Goal: Task Accomplishment & Management: Manage account settings

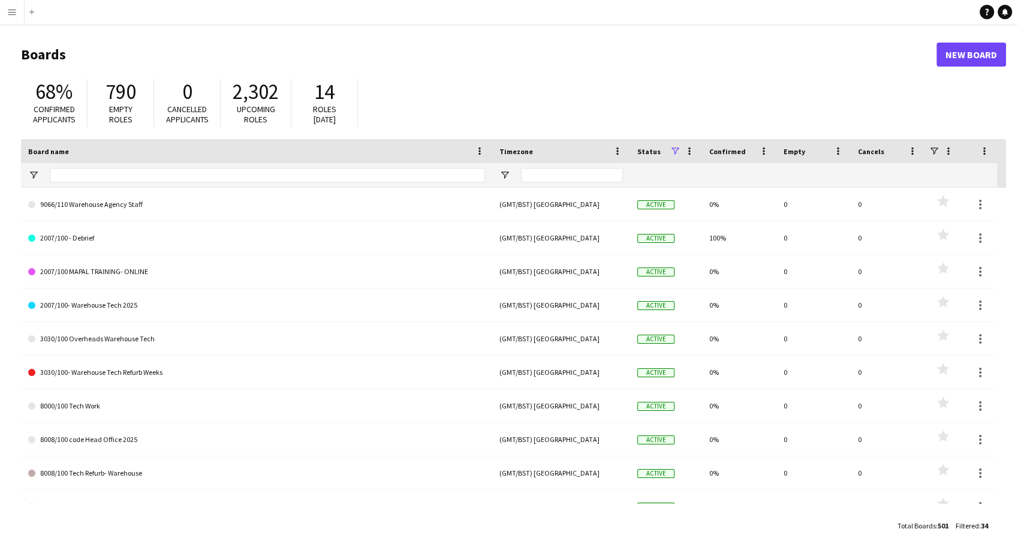
click at [0, 26] on html "Menu Boards Boards Boards All jobs Status Workforce Workforce My Workforce Recr…" at bounding box center [509, 278] width 1018 height 556
click at [14, 12] on app-icon "Menu" at bounding box center [12, 12] width 10 height 10
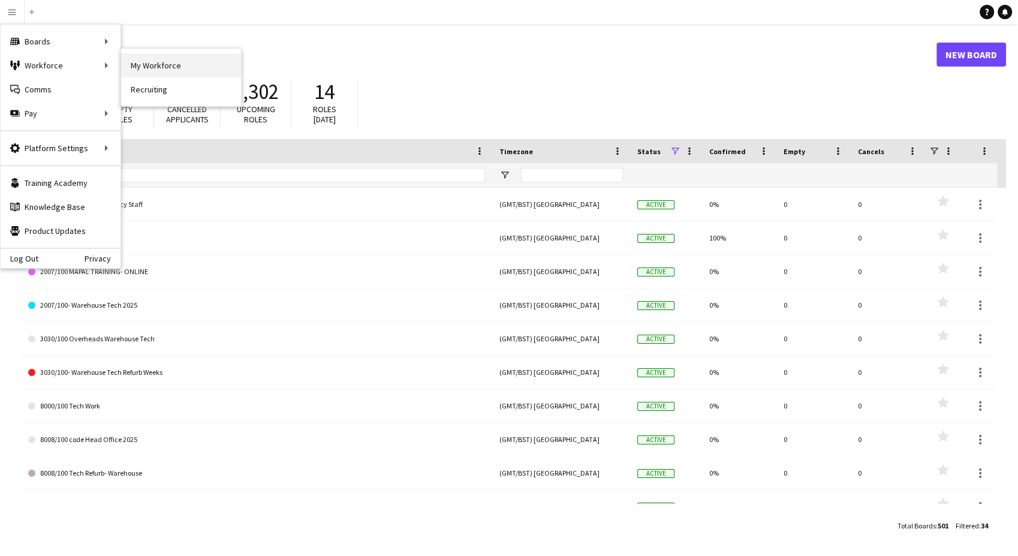
click at [205, 65] on link "My Workforce" at bounding box center [181, 65] width 120 height 24
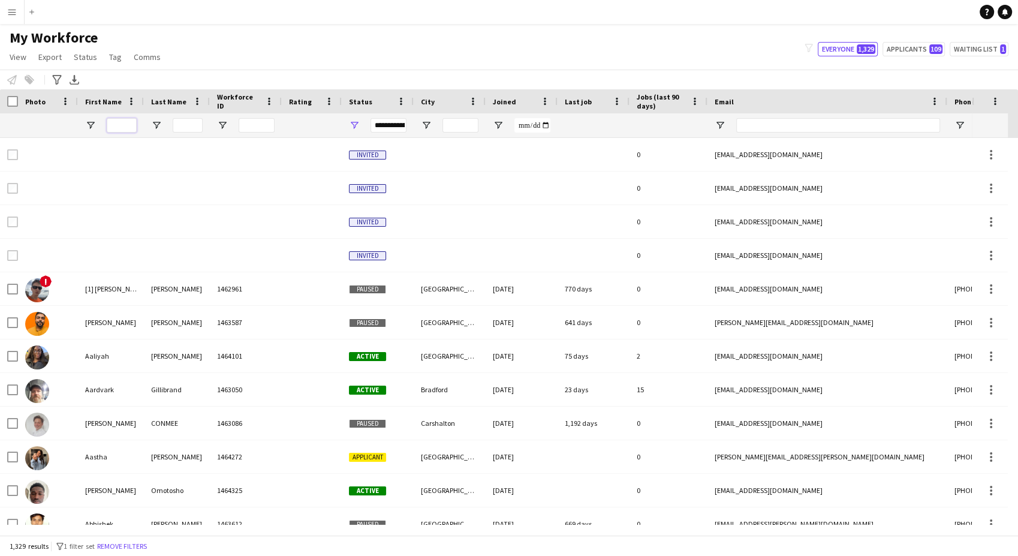
click at [133, 127] on input "First Name Filter Input" at bounding box center [122, 125] width 30 height 14
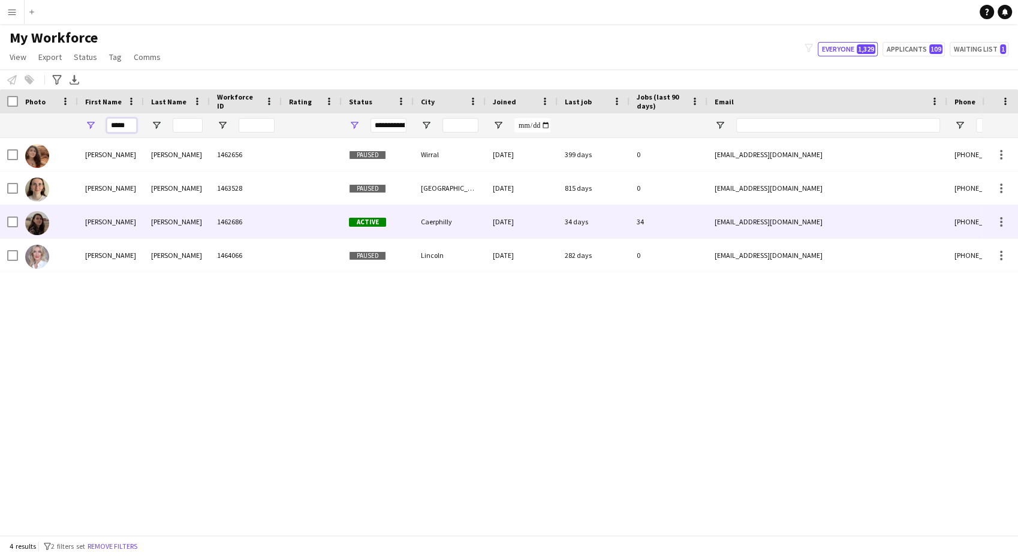
type input "*****"
click at [218, 230] on div "1462686" at bounding box center [246, 221] width 72 height 33
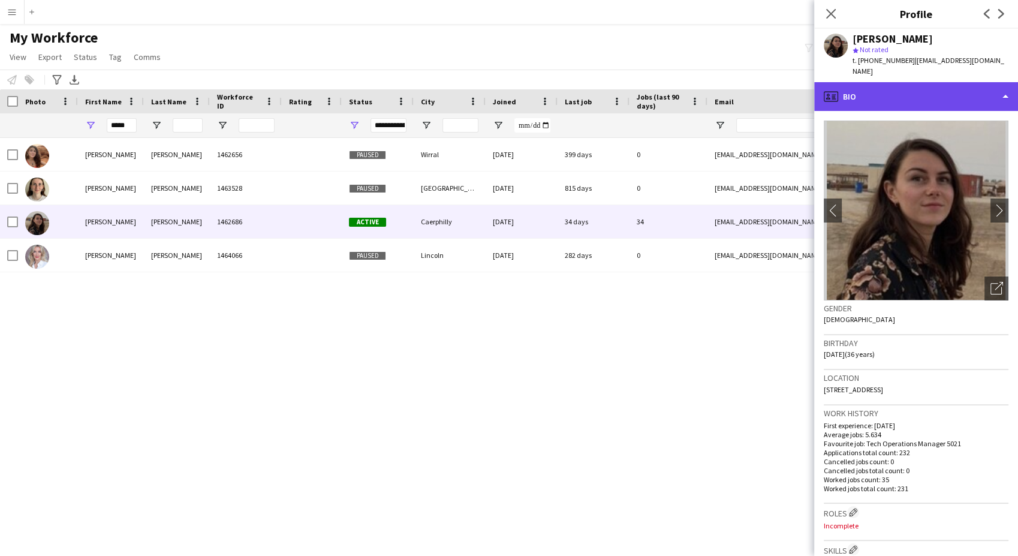
click at [912, 82] on div "profile Bio" at bounding box center [916, 96] width 204 height 29
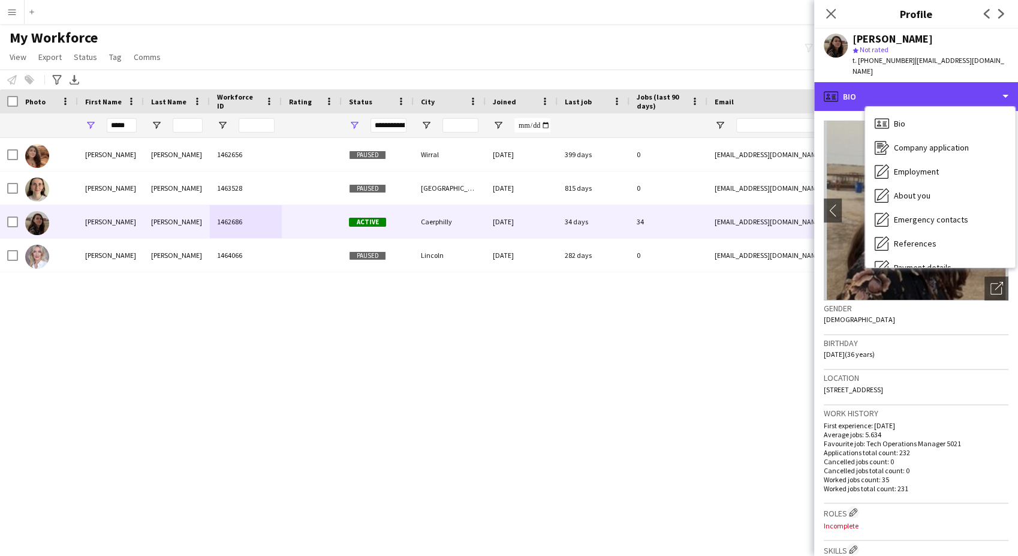
scroll to position [160, 0]
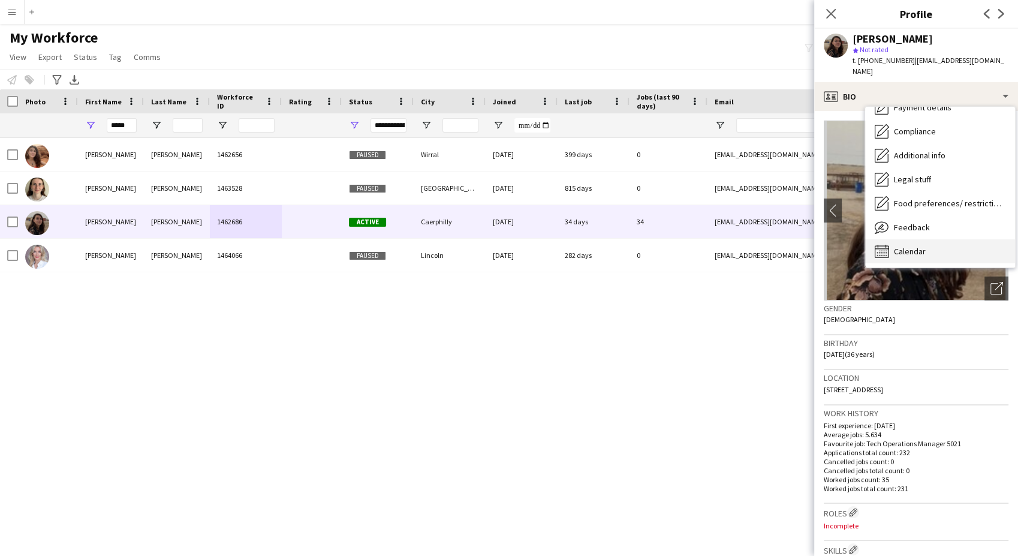
click at [936, 239] on div "Calendar Calendar" at bounding box center [940, 251] width 150 height 24
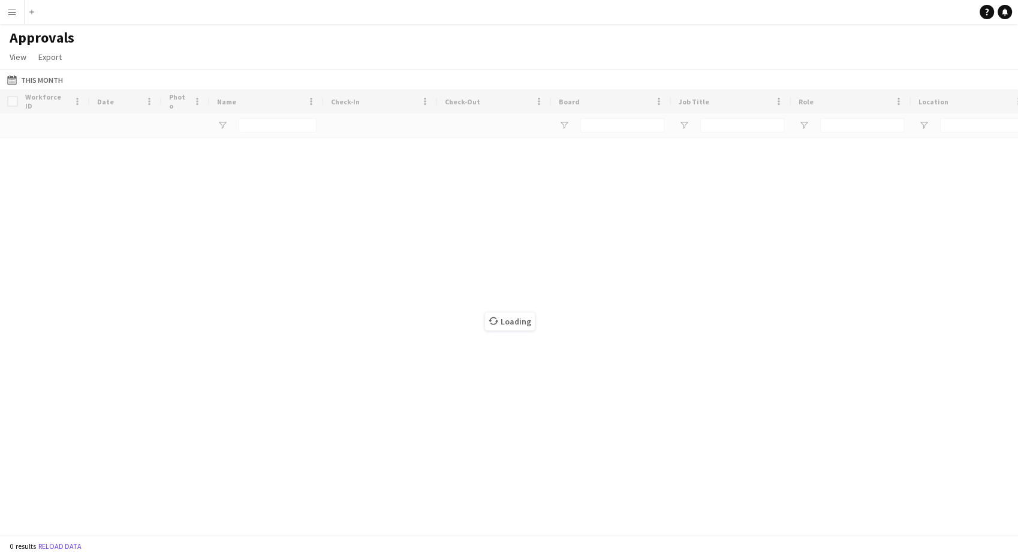
click at [10, 8] on app-icon "Menu" at bounding box center [12, 12] width 10 height 10
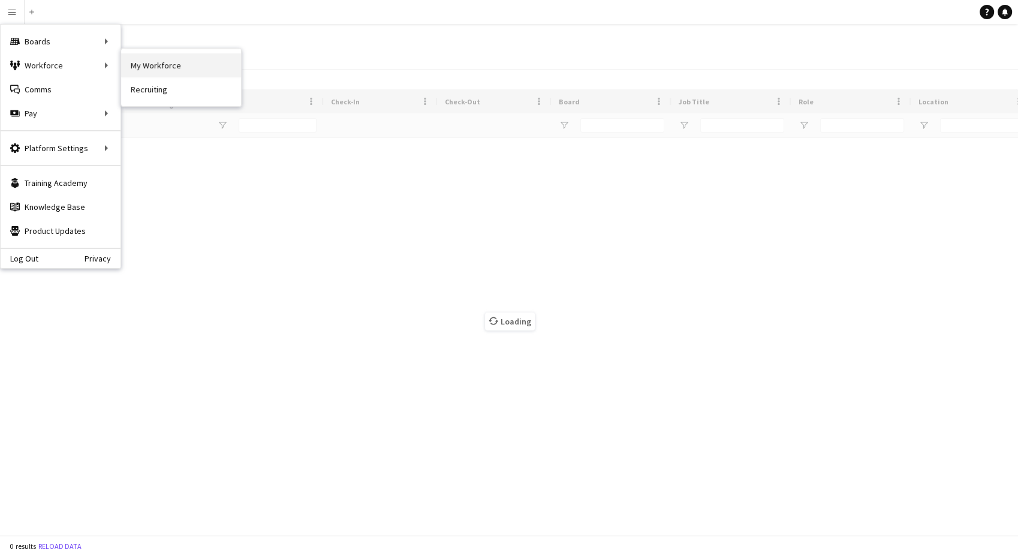
click at [168, 66] on link "My Workforce" at bounding box center [181, 65] width 120 height 24
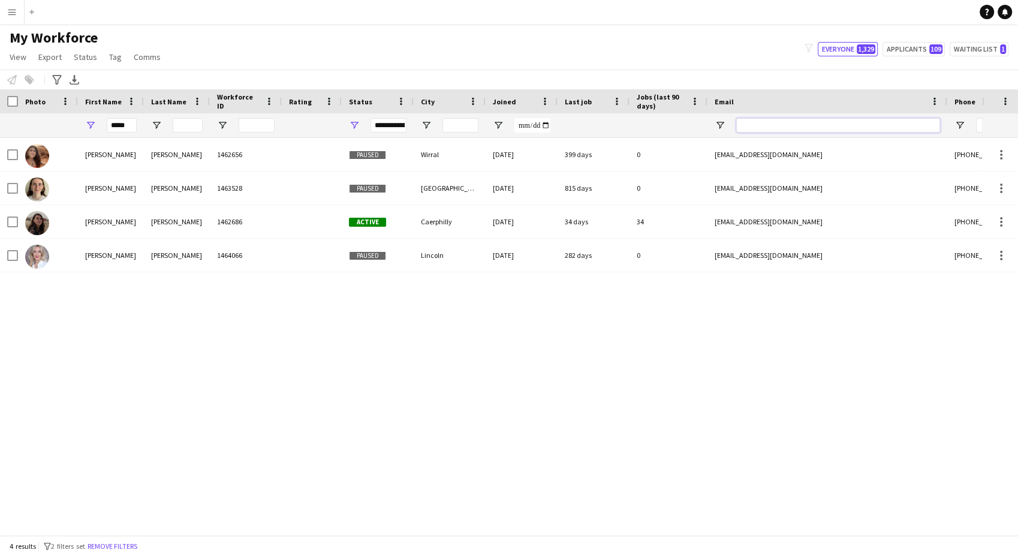
click at [793, 126] on input "Email Filter Input" at bounding box center [838, 125] width 204 height 14
paste input "**********"
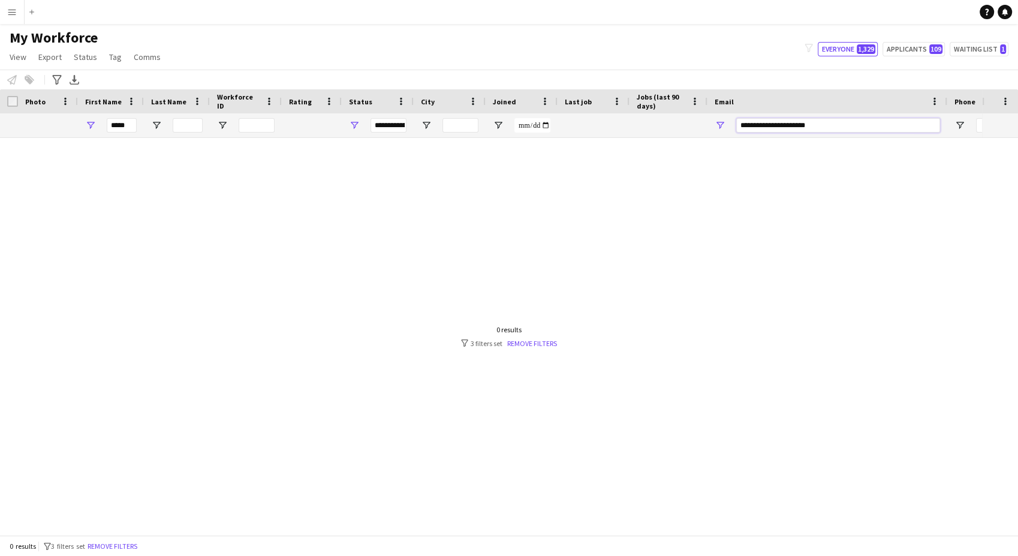
type input "**********"
drag, startPoint x: 129, startPoint y: 126, endPoint x: 37, endPoint y: 127, distance: 91.8
click at [37, 127] on div "*****" at bounding box center [650, 125] width 1300 height 24
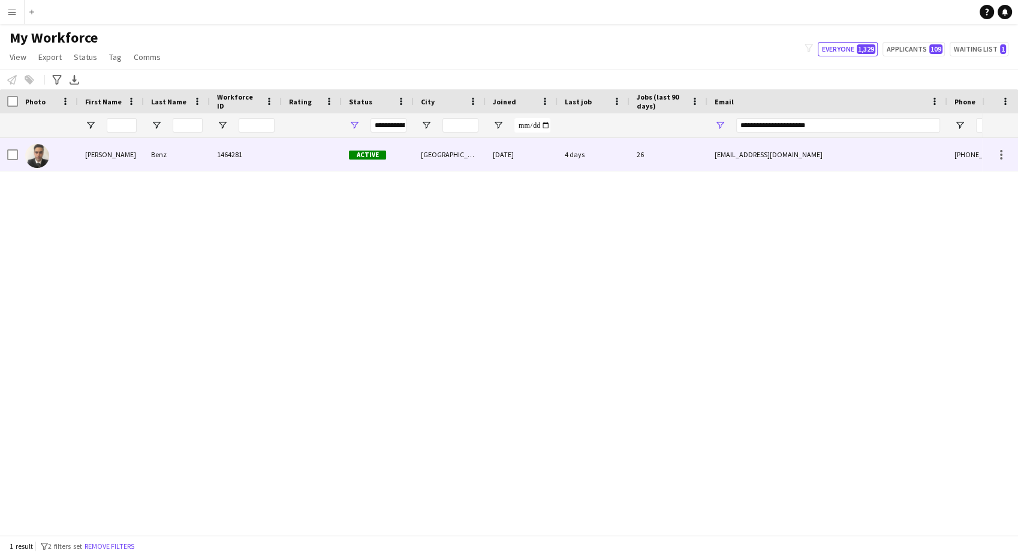
click at [143, 159] on div "Sebastian" at bounding box center [111, 154] width 66 height 33
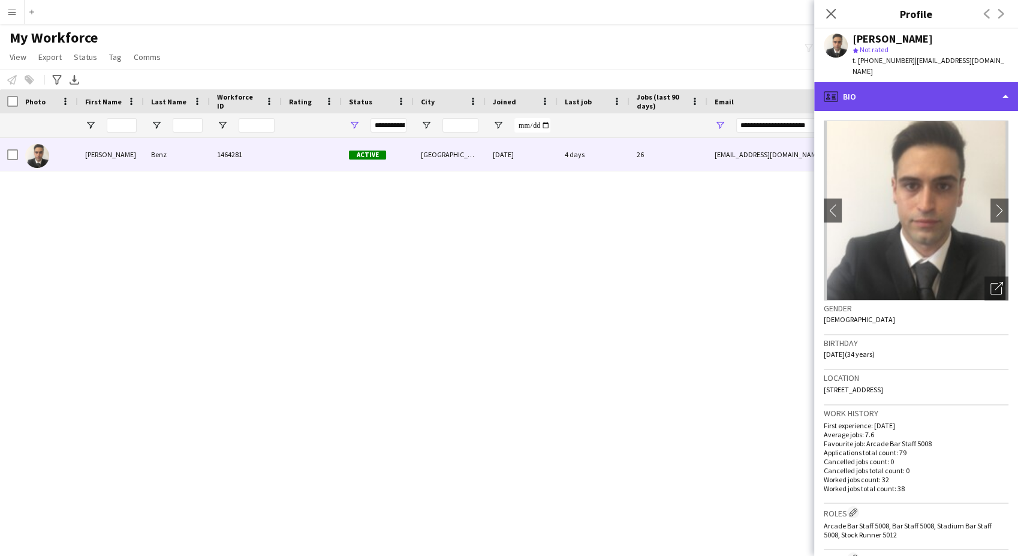
click at [889, 92] on div "profile Bio" at bounding box center [916, 96] width 204 height 29
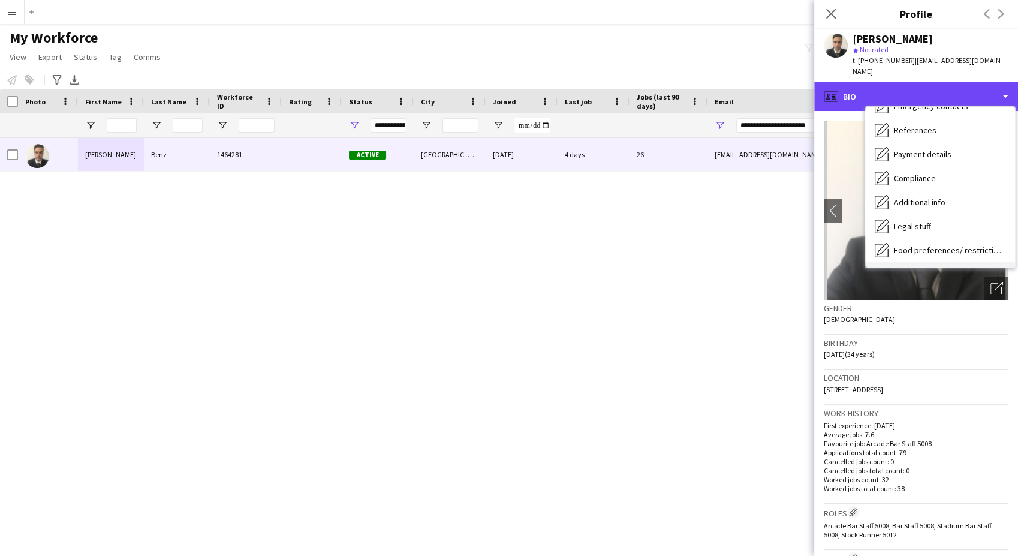
scroll to position [160, 0]
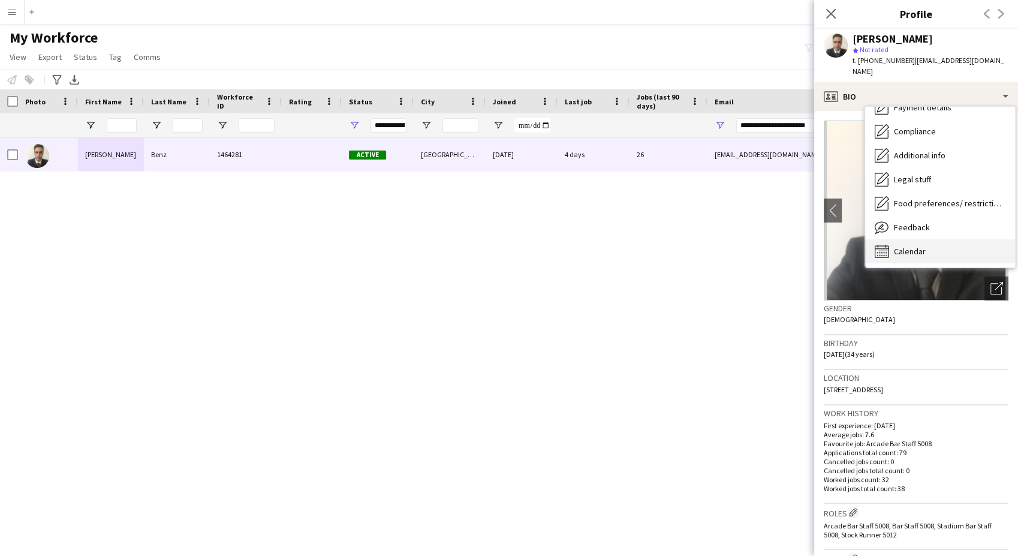
click at [931, 248] on div "Calendar Calendar" at bounding box center [940, 251] width 150 height 24
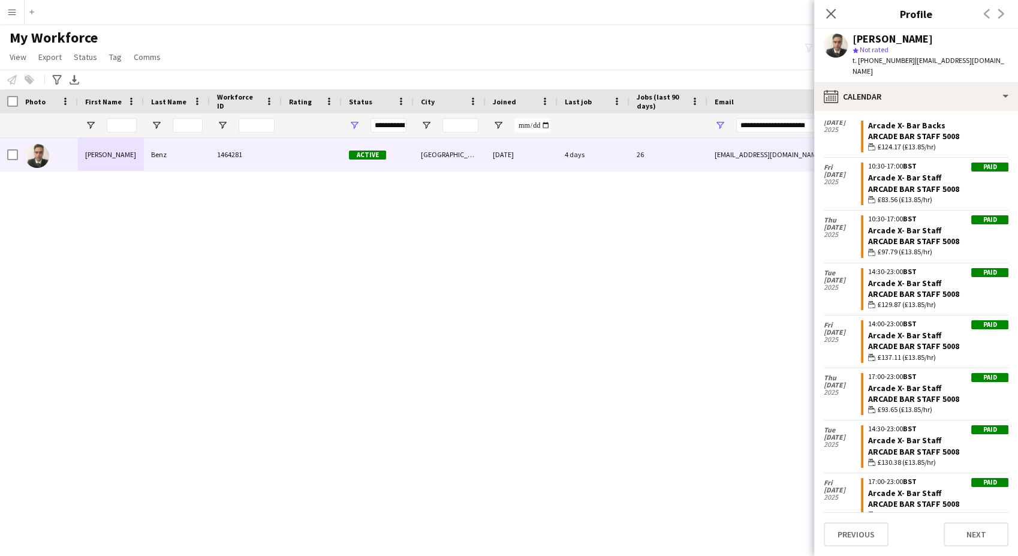
scroll to position [2513, 0]
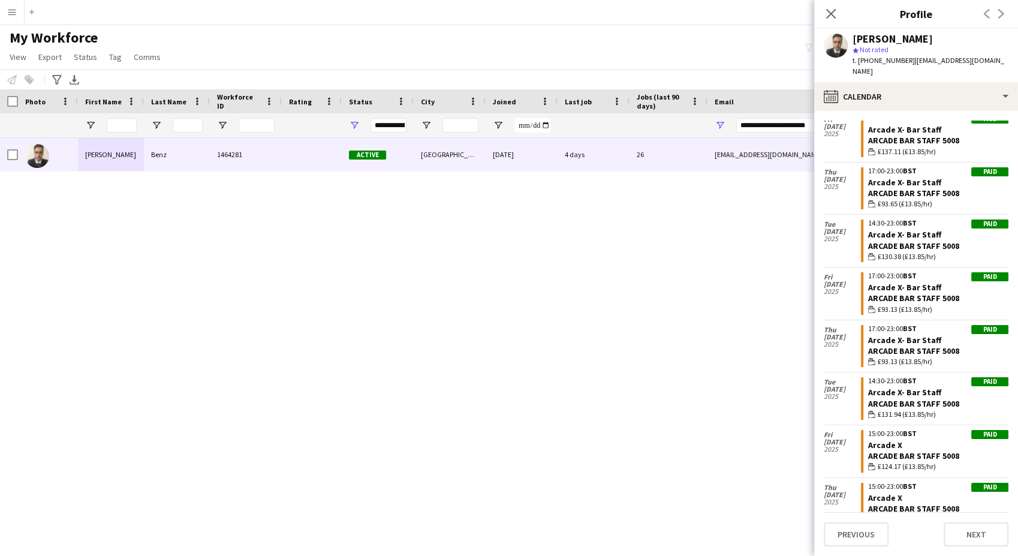
click at [647, 234] on div "Sebastian Benz 1464281 Active London 12-06-2025 4 days 26 sebandrebenz@gmail.co…" at bounding box center [491, 331] width 982 height 387
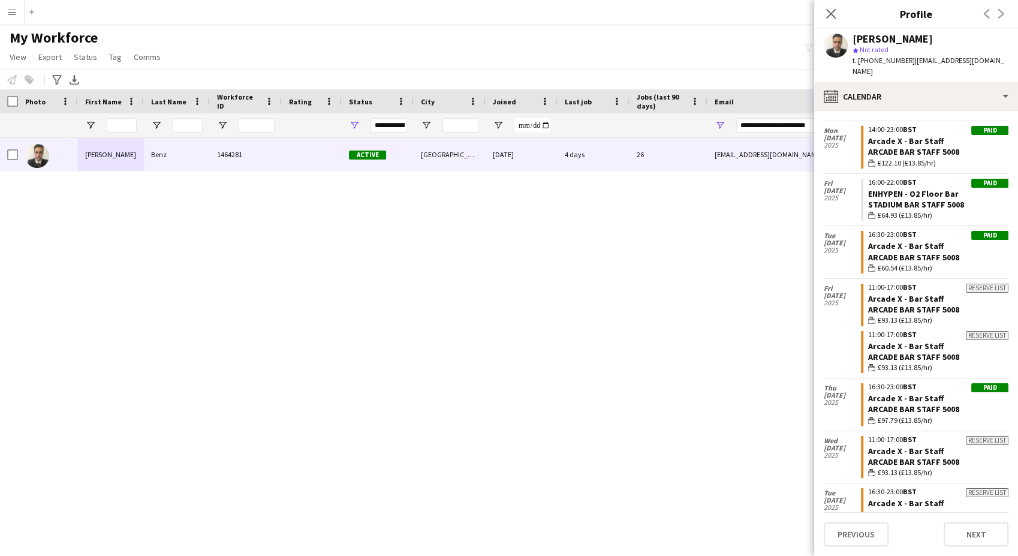
scroll to position [0, 0]
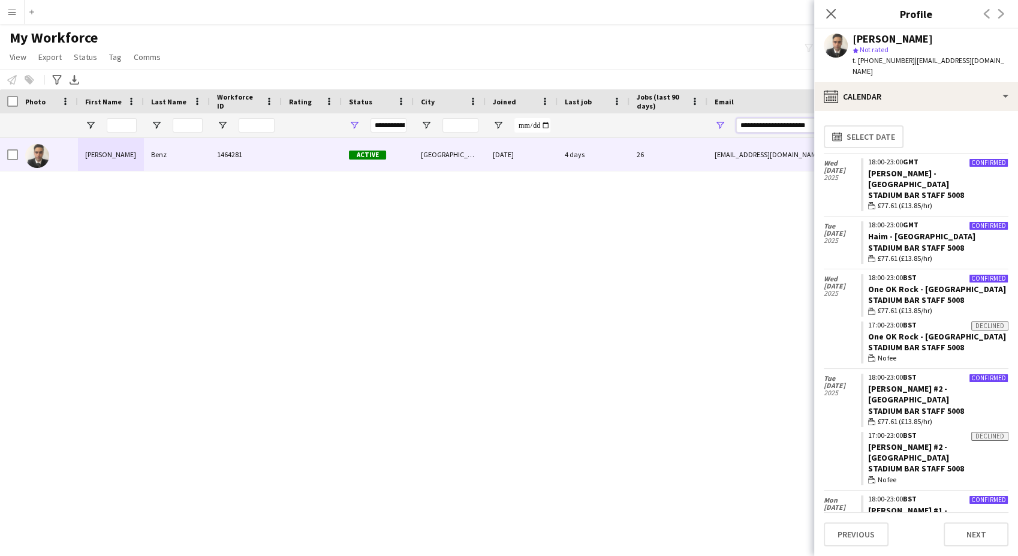
click at [792, 126] on input "**********" at bounding box center [838, 125] width 204 height 14
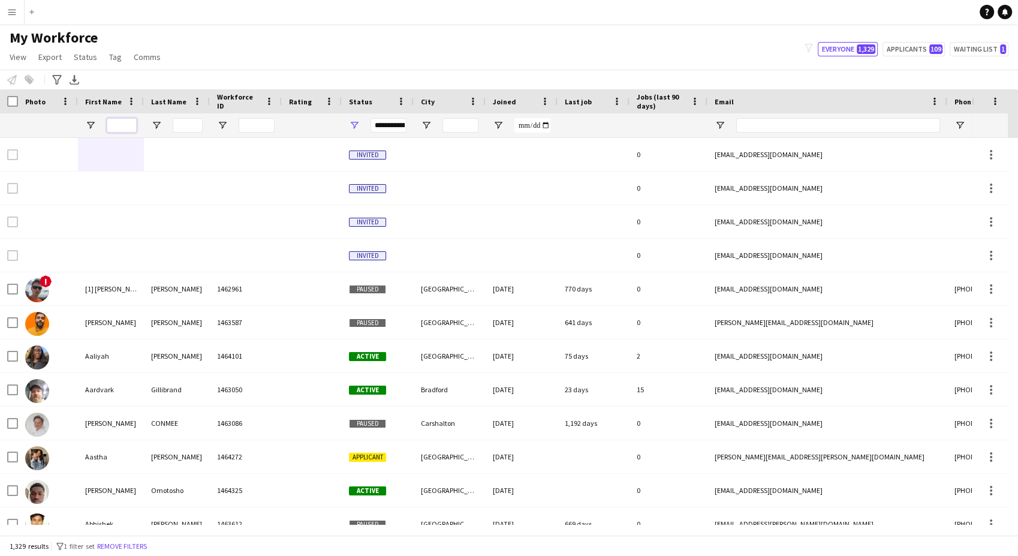
click at [117, 128] on input "First Name Filter Input" at bounding box center [122, 125] width 30 height 14
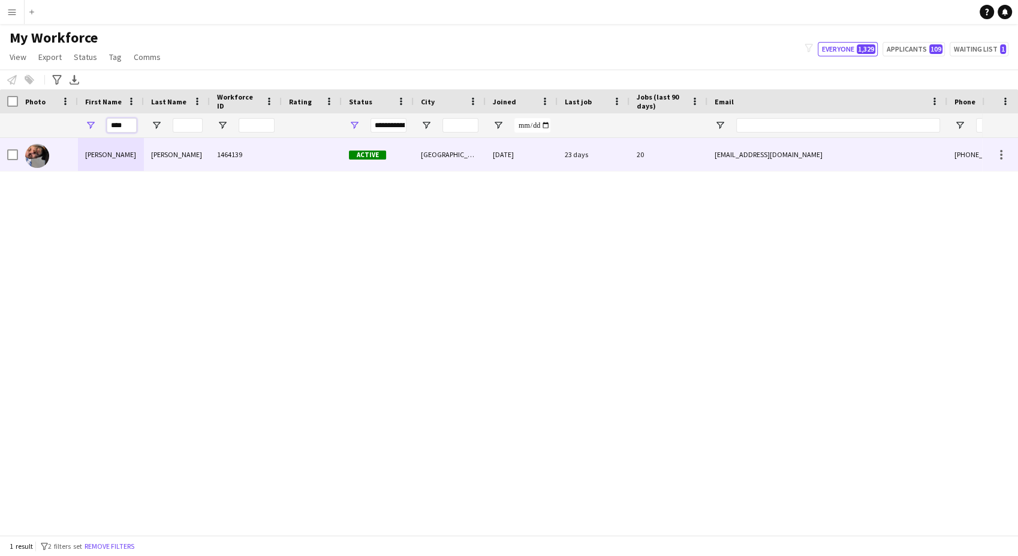
type input "****"
click at [154, 159] on div "mckay" at bounding box center [177, 154] width 66 height 33
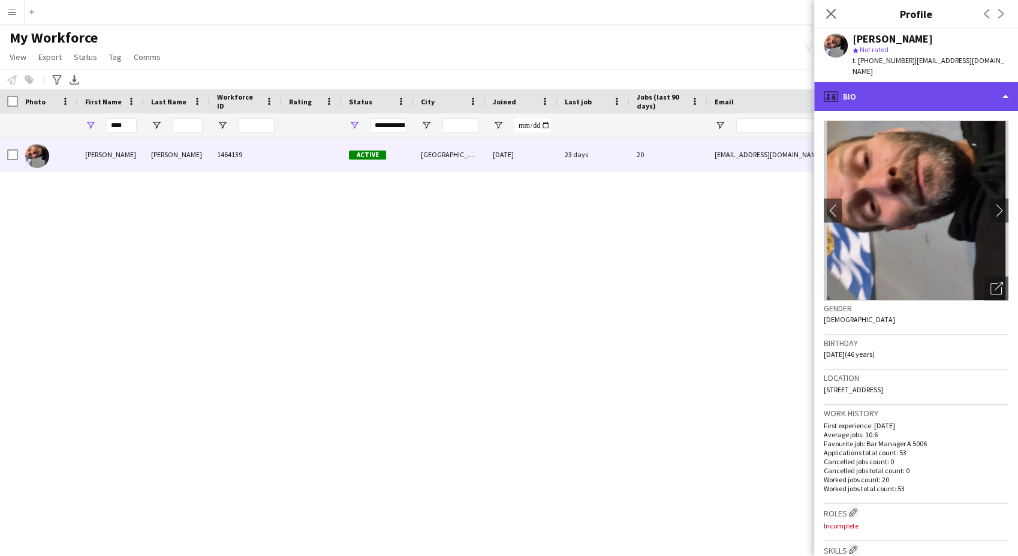
drag, startPoint x: 915, startPoint y: 93, endPoint x: 927, endPoint y: 118, distance: 27.4
click at [915, 94] on div "profile Bio" at bounding box center [916, 96] width 204 height 29
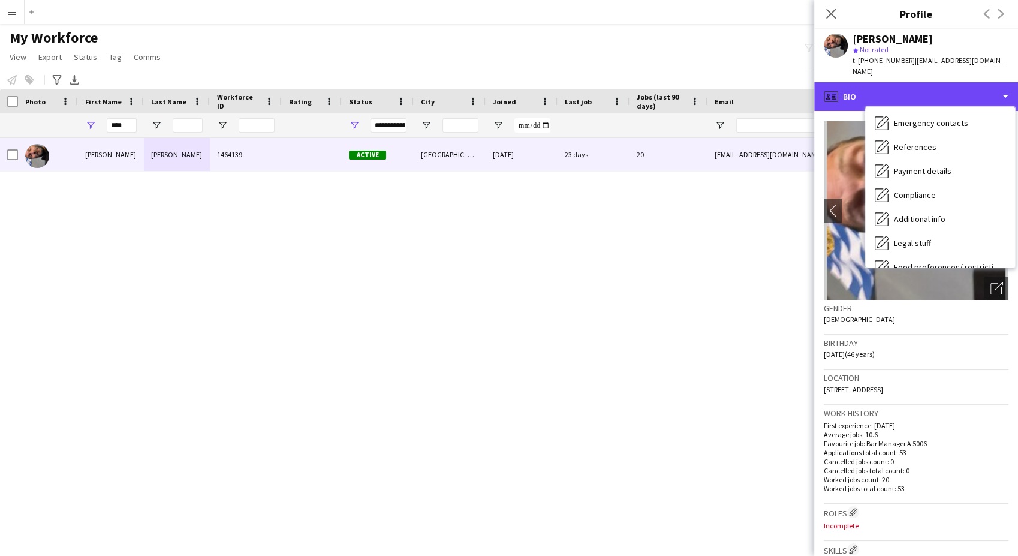
scroll to position [160, 0]
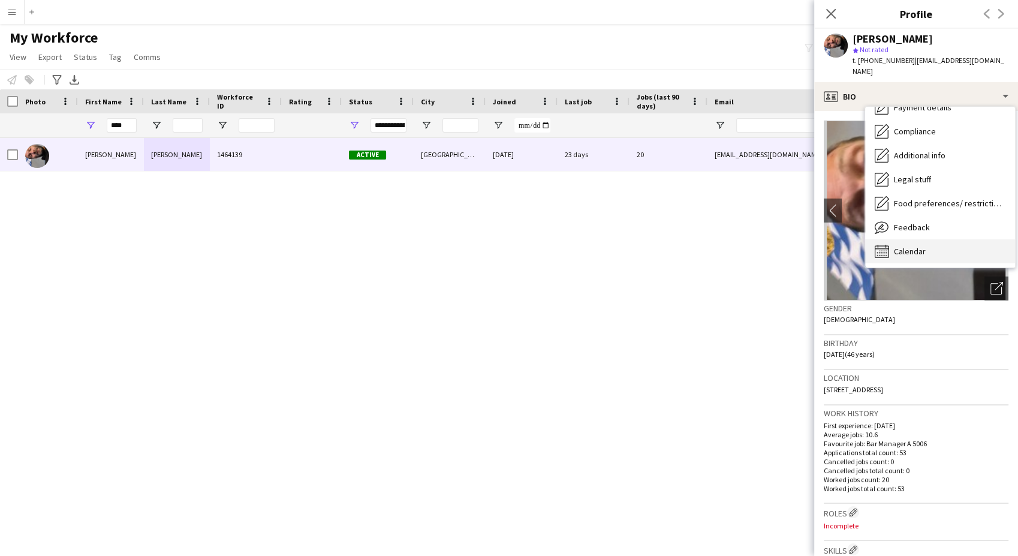
click at [956, 246] on div "Calendar Calendar" at bounding box center [940, 251] width 150 height 24
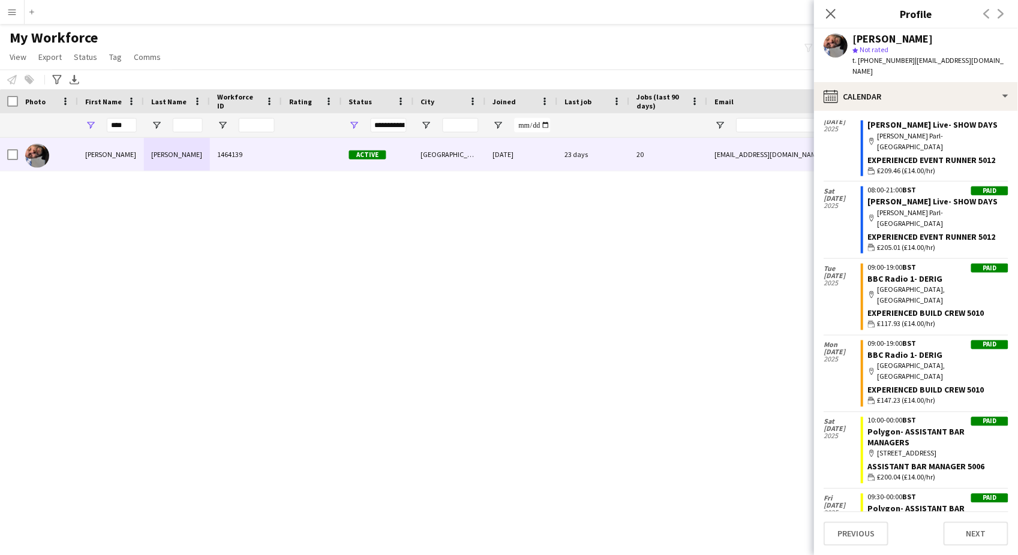
scroll to position [2502, 0]
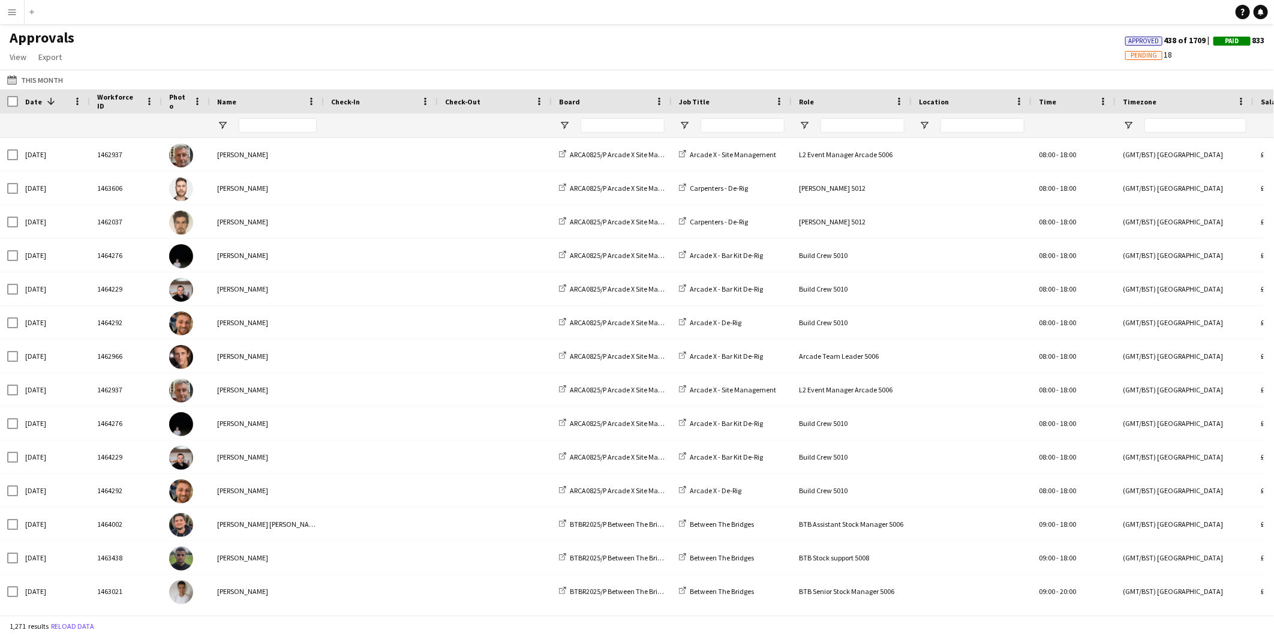
click at [14, 7] on app-icon "Menu" at bounding box center [12, 12] width 10 height 10
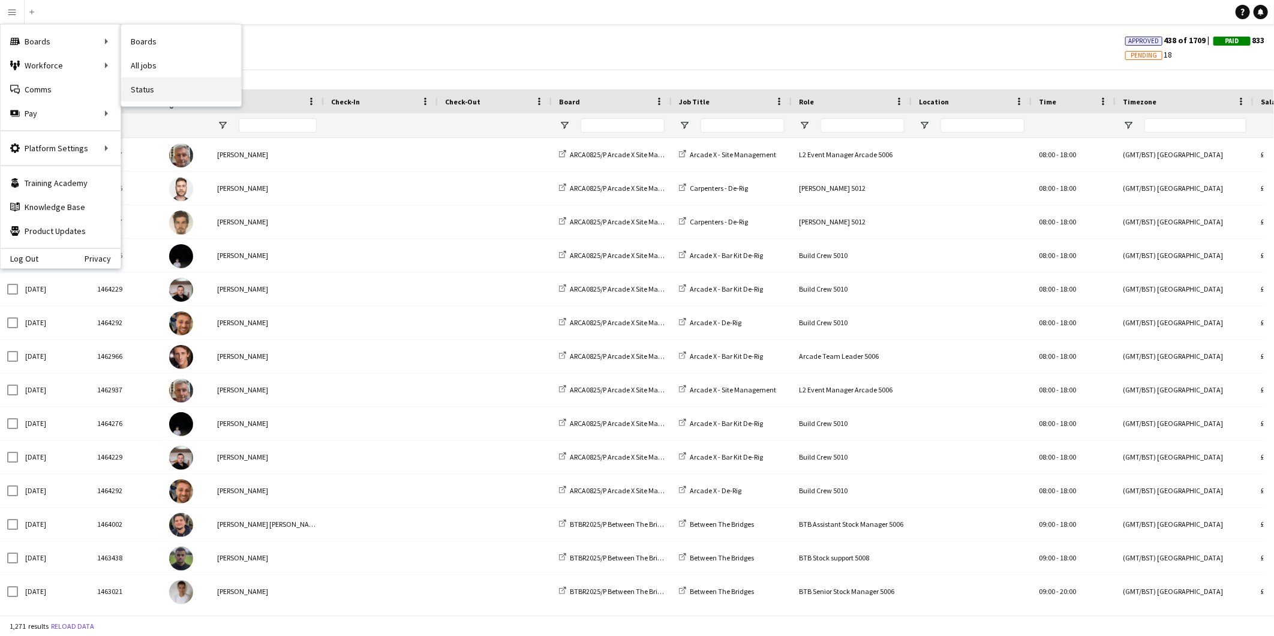
click at [161, 92] on link "Status" at bounding box center [181, 89] width 120 height 24
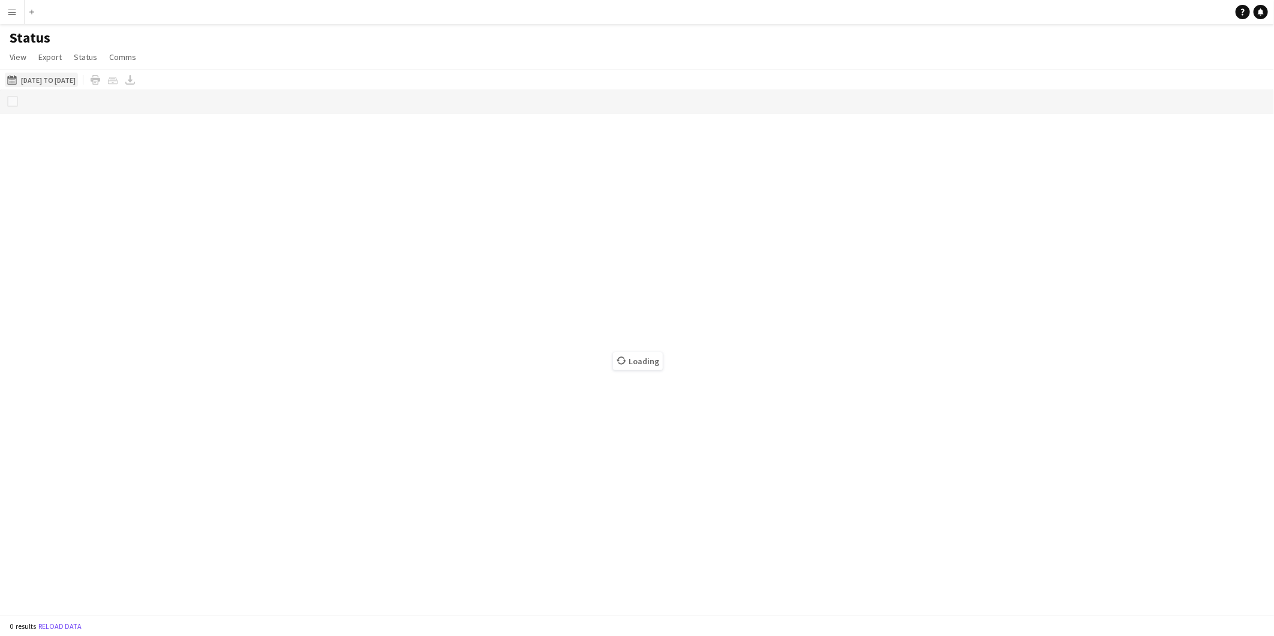
click at [47, 82] on button "30-09-2025 to 06-10-2025 30-09-2025 to 06-10-2025" at bounding box center [41, 80] width 73 height 14
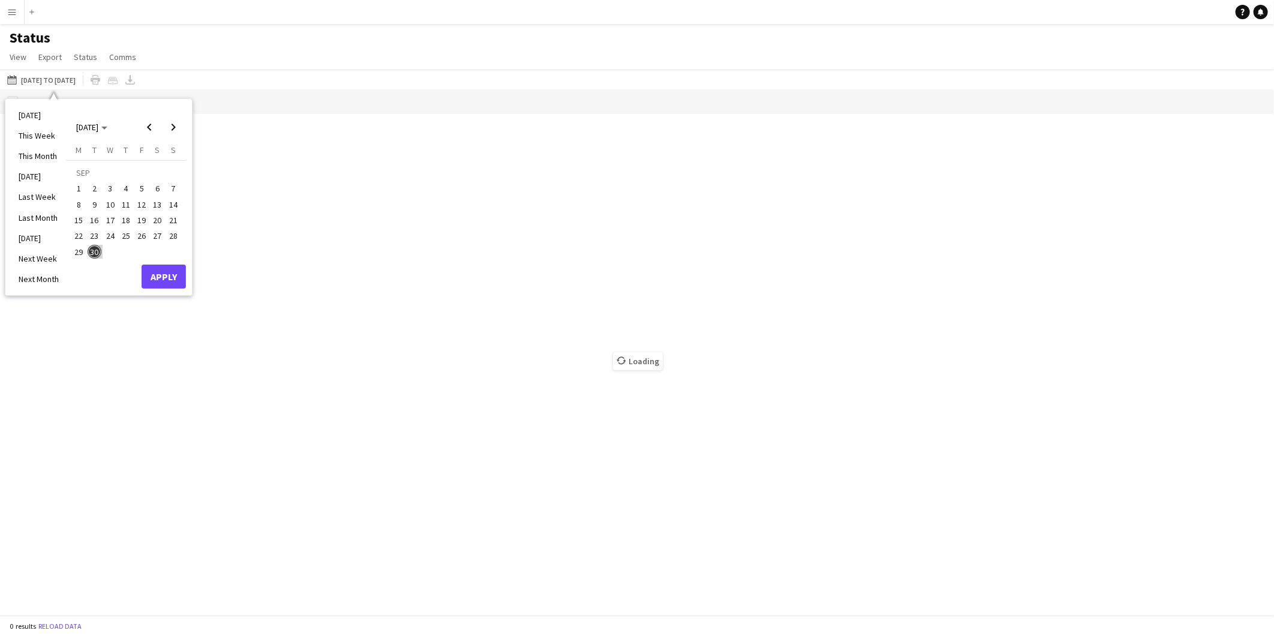
click at [76, 237] on span "22" at bounding box center [78, 235] width 14 height 14
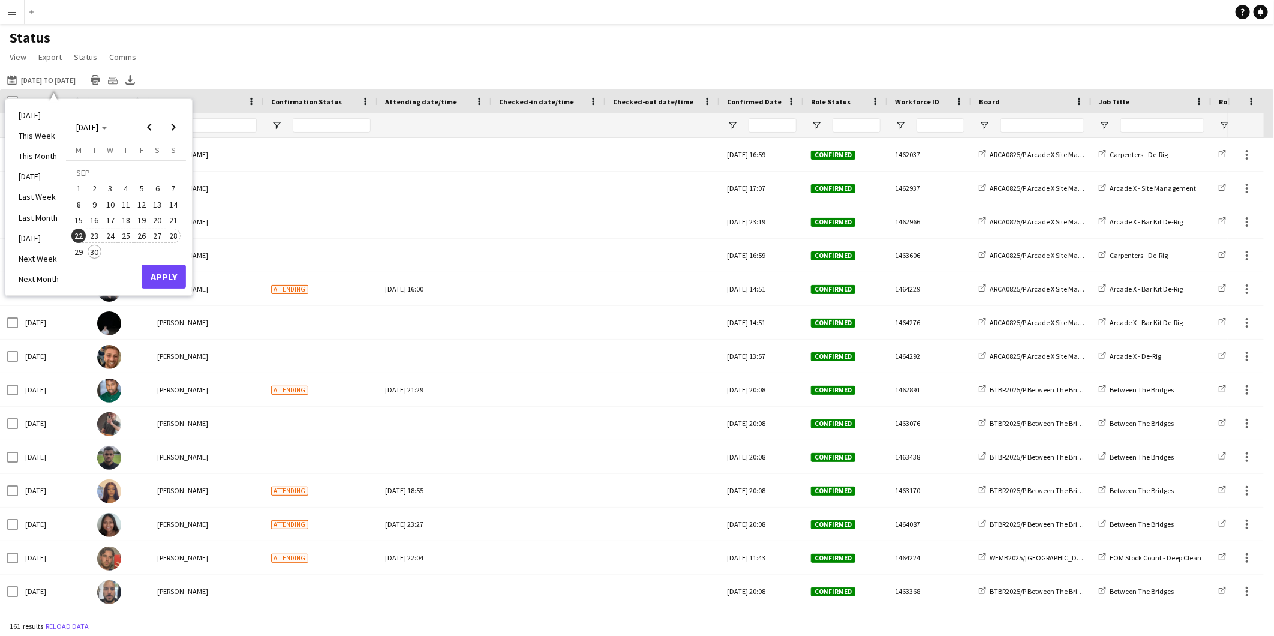
click at [172, 234] on span "28" at bounding box center [173, 235] width 14 height 14
drag, startPoint x: 167, startPoint y: 272, endPoint x: 180, endPoint y: 276, distance: 13.8
click at [167, 272] on button "Apply" at bounding box center [164, 276] width 44 height 24
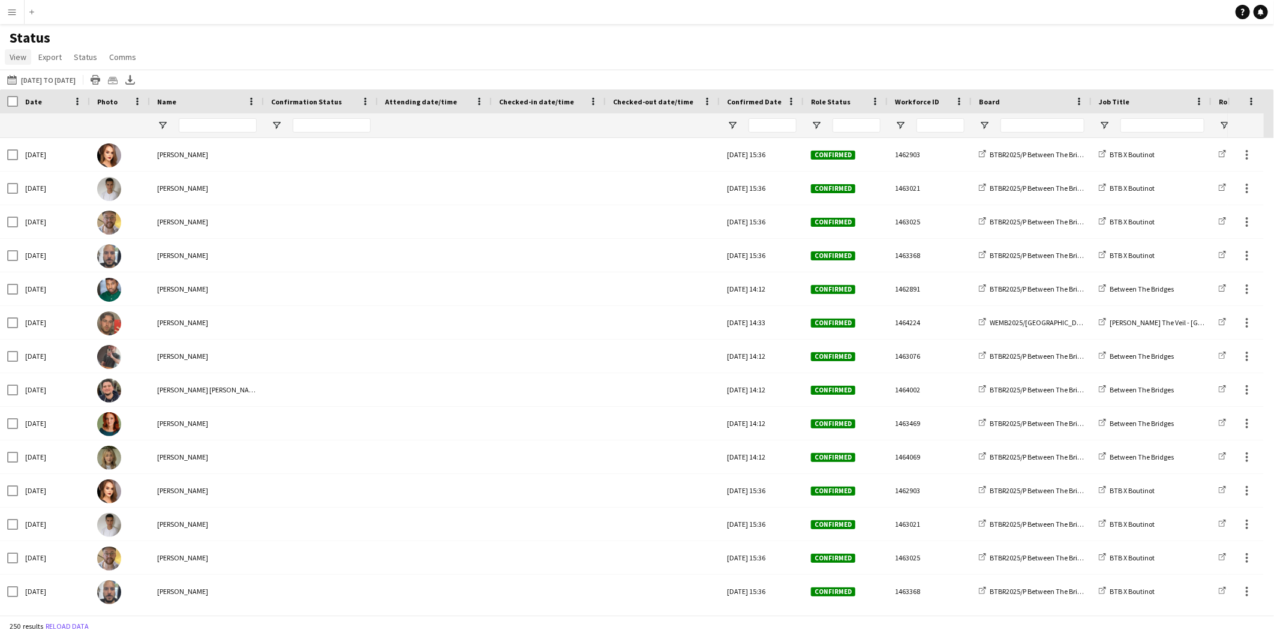
click at [25, 60] on span "View" at bounding box center [18, 57] width 17 height 11
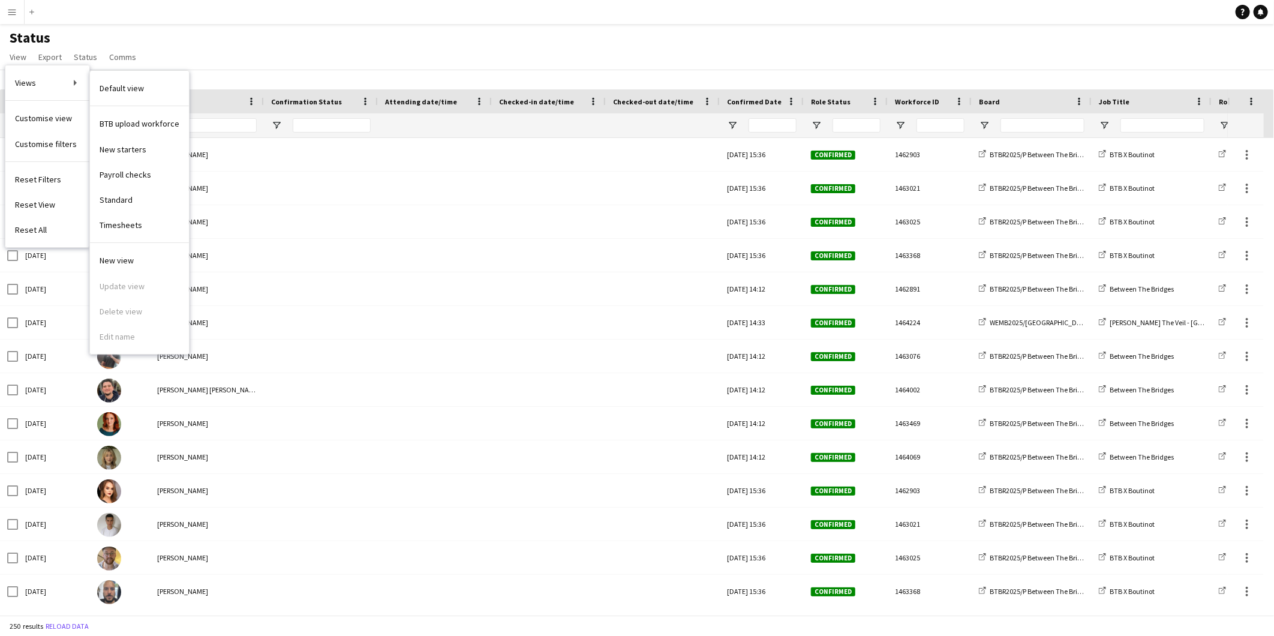
click at [126, 222] on span "Timesheets" at bounding box center [121, 224] width 43 height 11
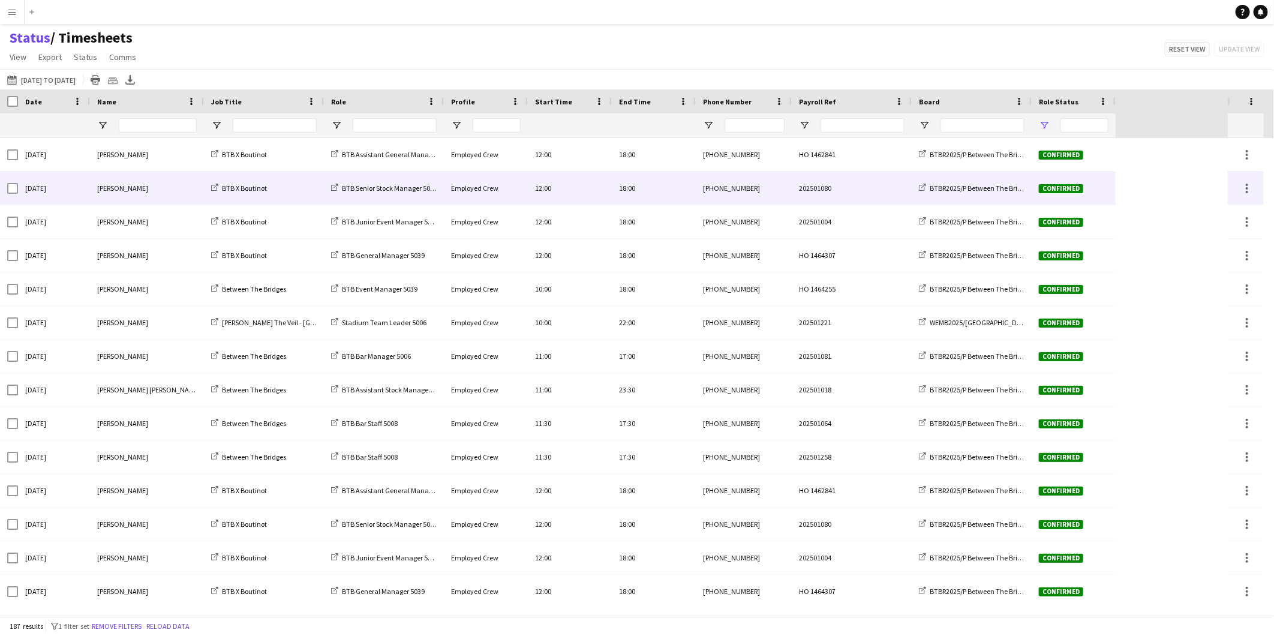
type input "**********"
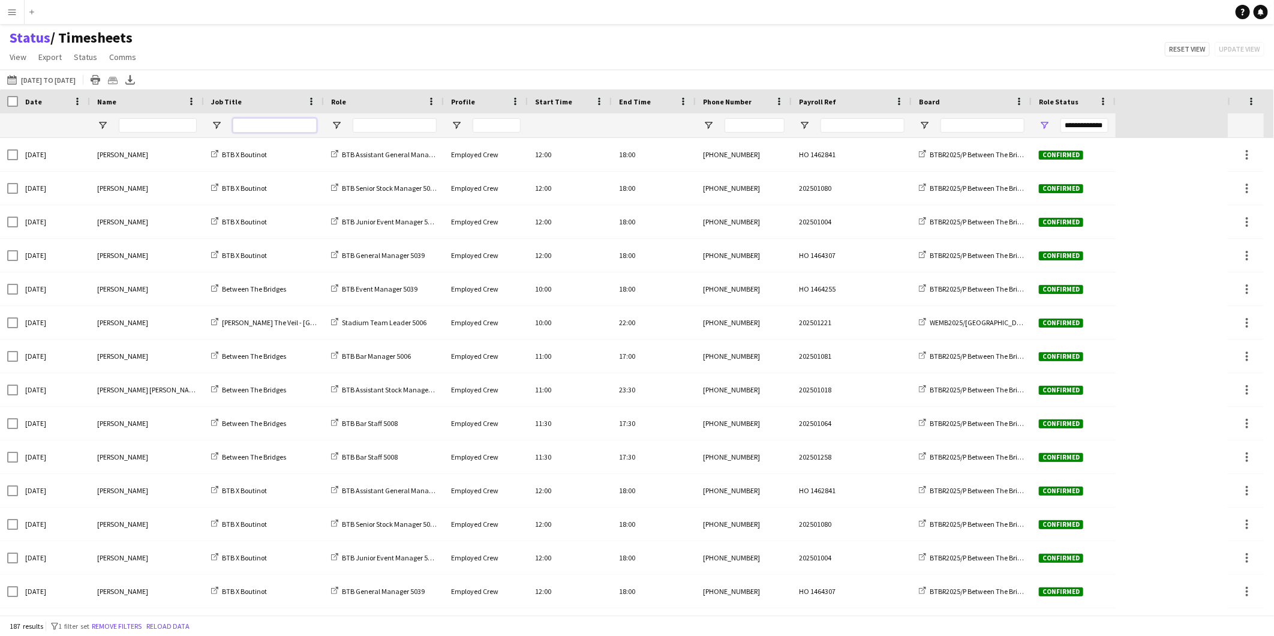
click at [249, 121] on input "Job Title Filter Input" at bounding box center [275, 125] width 84 height 14
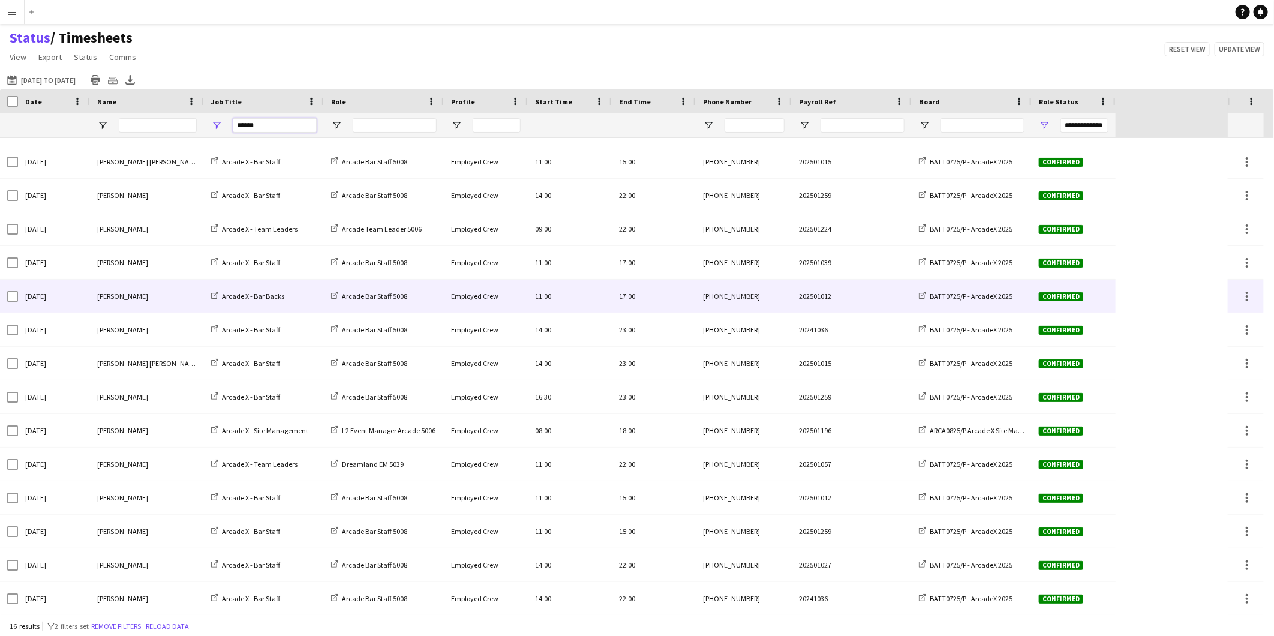
scroll to position [60, 0]
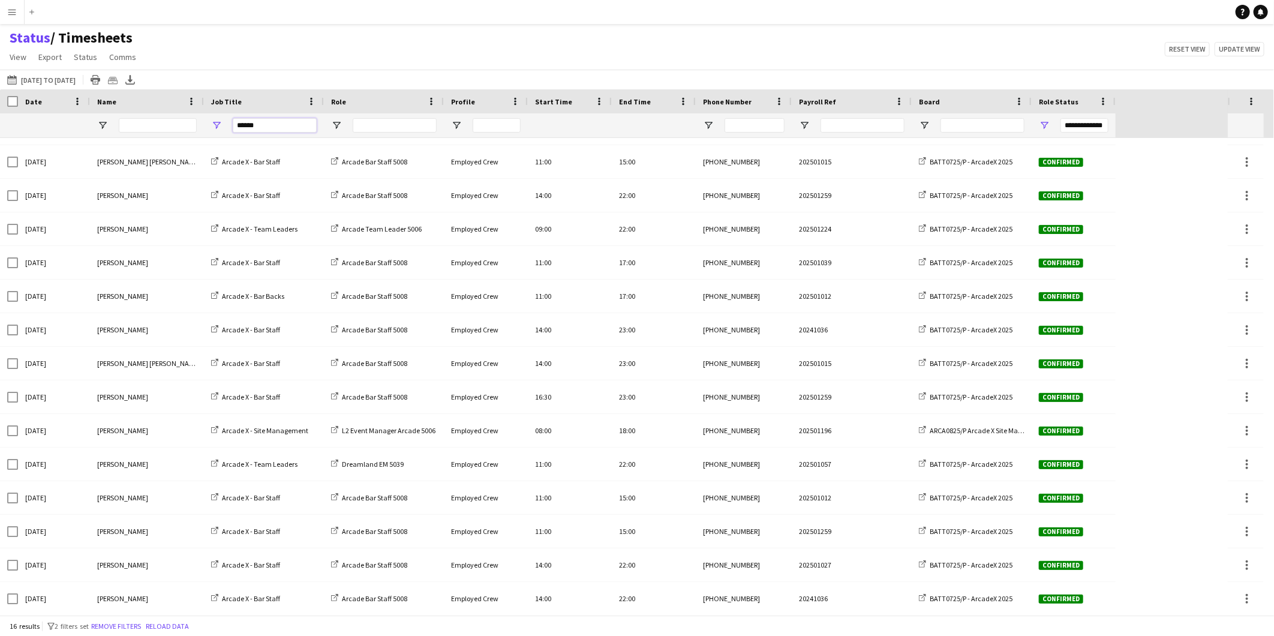
type input "******"
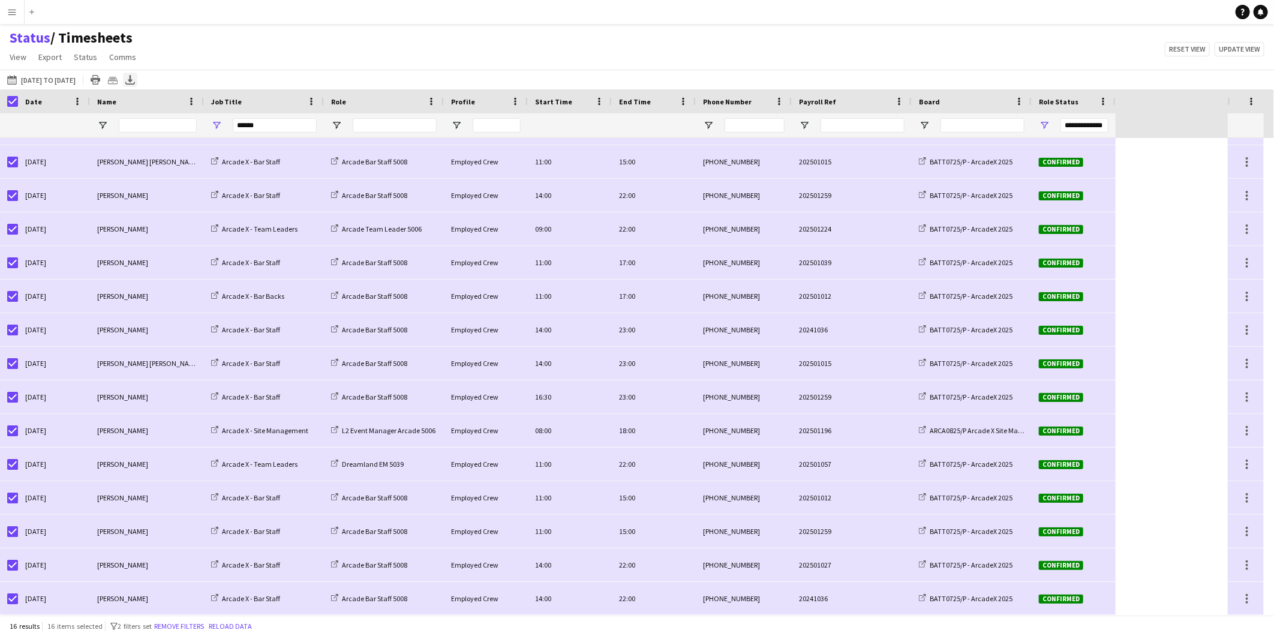
click at [137, 80] on div "Export XLSX" at bounding box center [130, 80] width 14 height 14
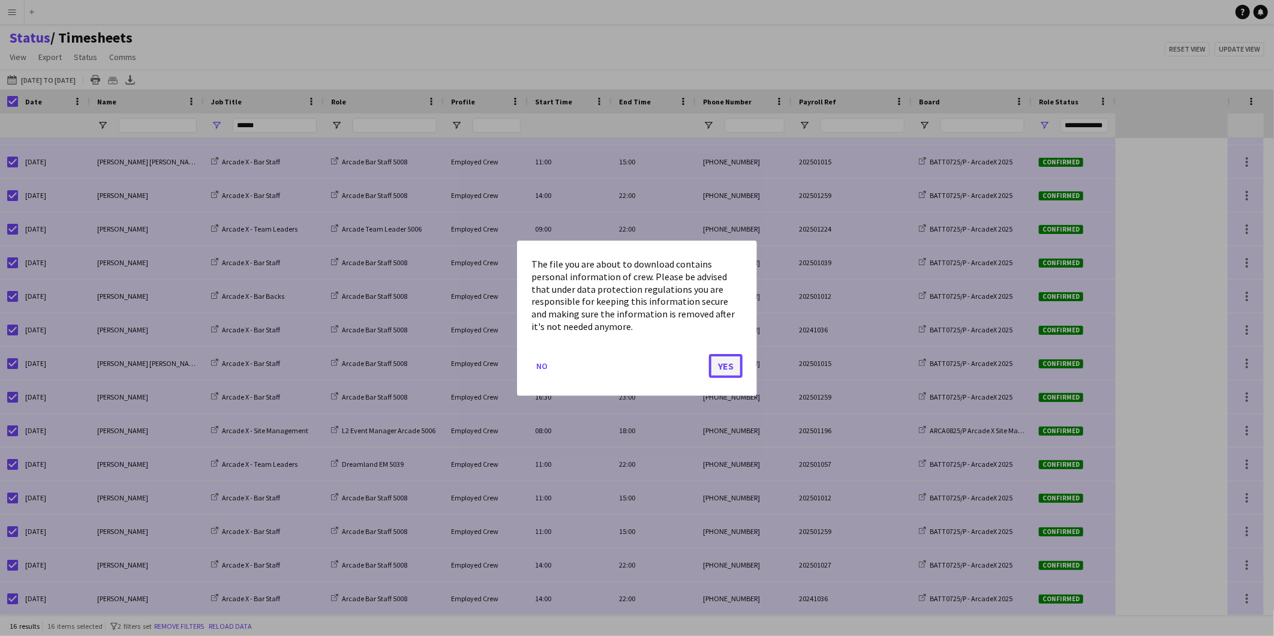
click at [729, 368] on button "Yes" at bounding box center [726, 365] width 34 height 24
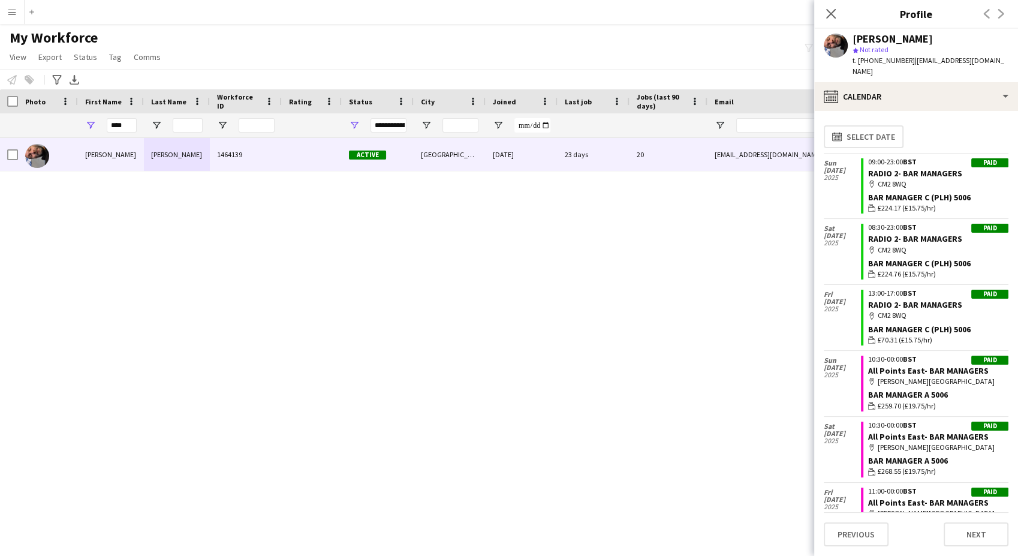
scroll to position [2498, 0]
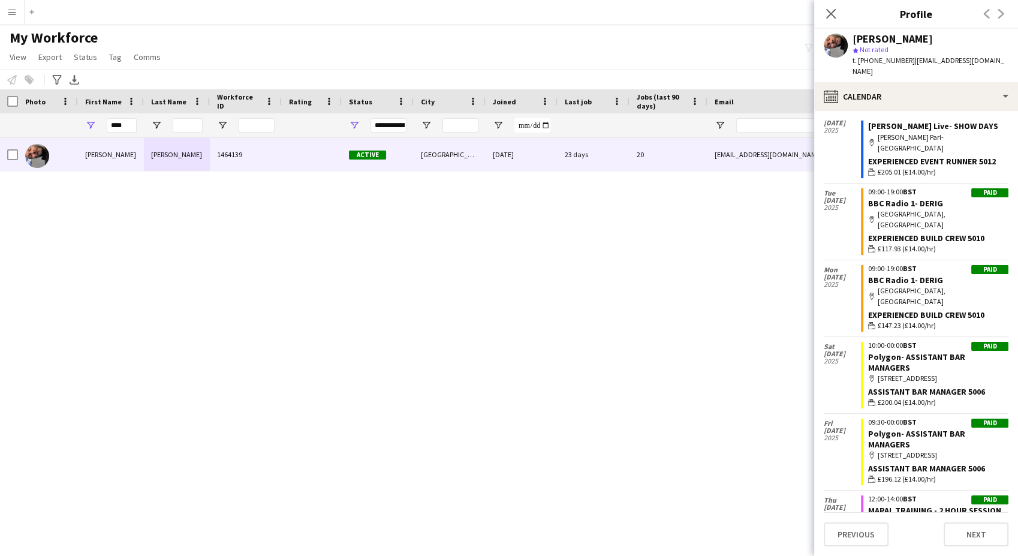
click at [840, 11] on div "Close pop-in" at bounding box center [831, 14] width 34 height 28
click at [835, 12] on icon "Close pop-in" at bounding box center [830, 13] width 11 height 11
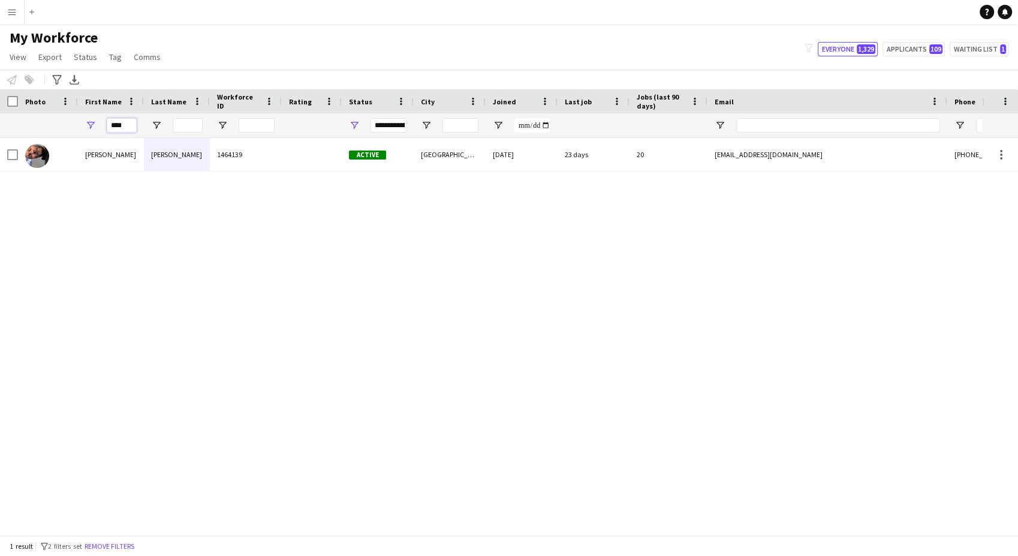
drag, startPoint x: 129, startPoint y: 122, endPoint x: 89, endPoint y: 98, distance: 46.8
click at [78, 128] on div "****" at bounding box center [111, 125] width 66 height 24
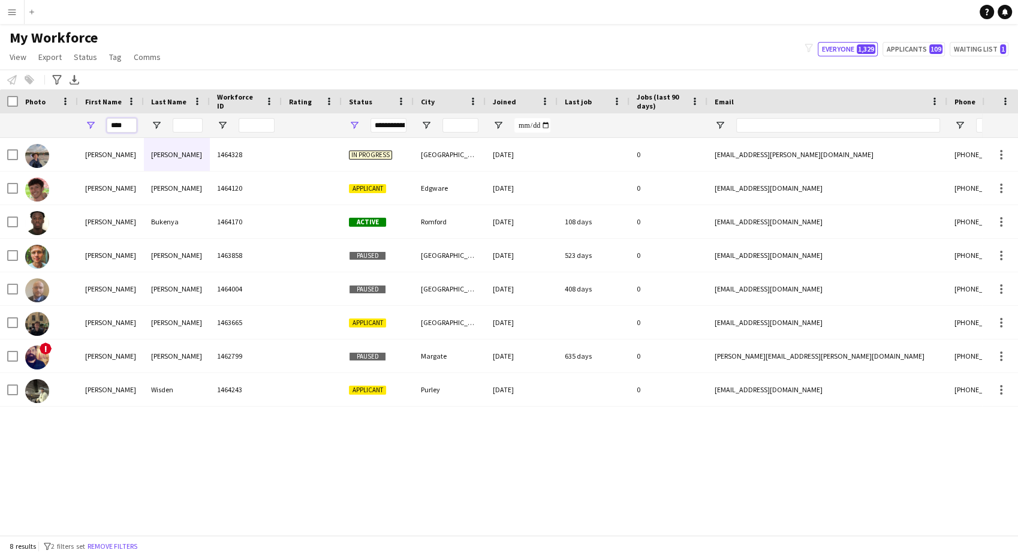
type input "****"
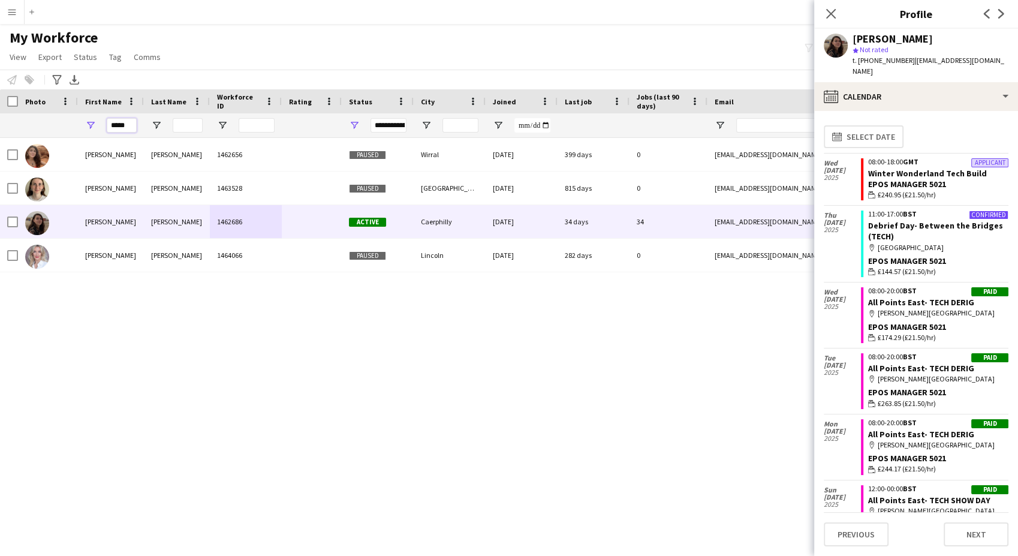
drag, startPoint x: 0, startPoint y: 0, endPoint x: 125, endPoint y: 126, distance: 177.3
click at [125, 126] on input "*****" at bounding box center [122, 125] width 30 height 14
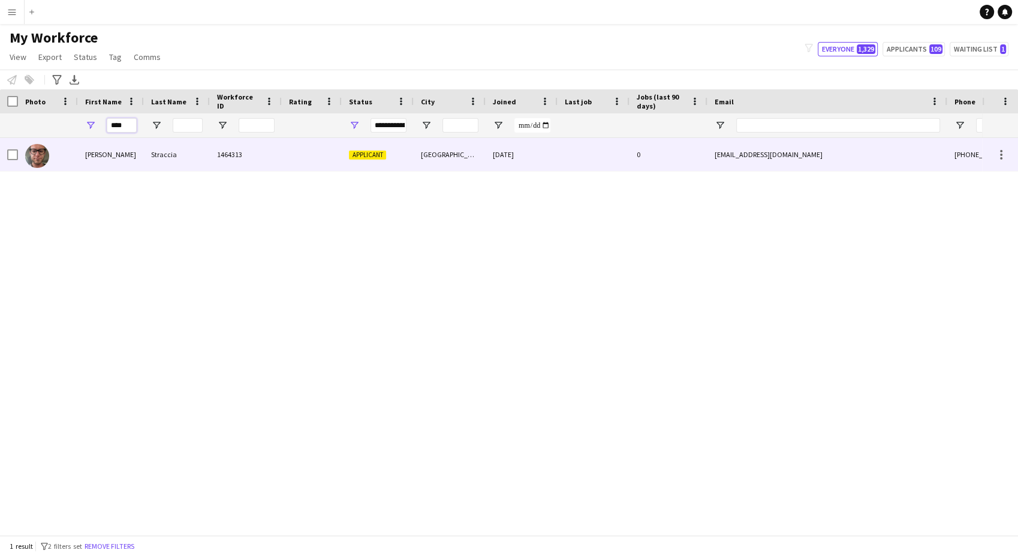
type input "****"
click at [134, 153] on div "[PERSON_NAME]" at bounding box center [111, 154] width 66 height 33
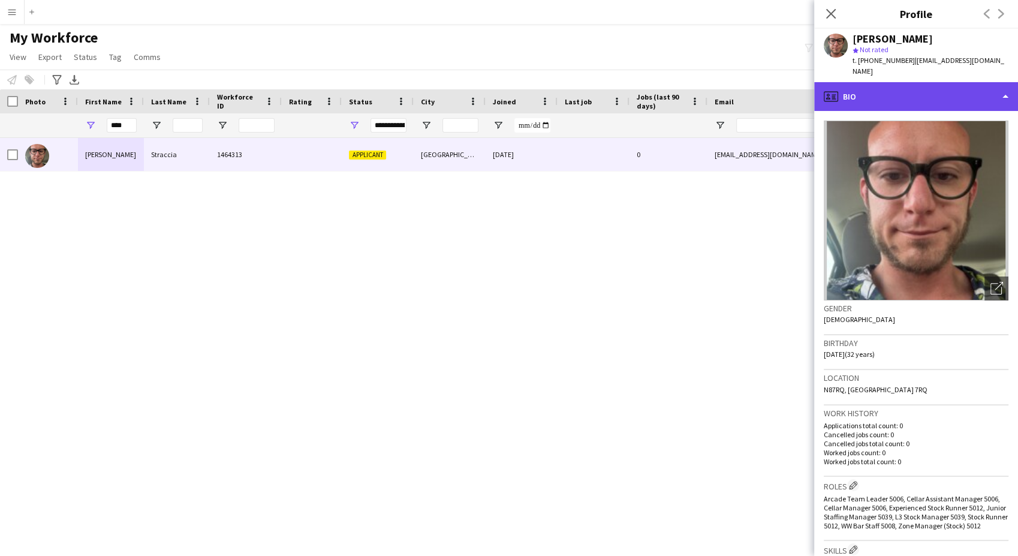
click at [907, 89] on div "profile Bio" at bounding box center [916, 96] width 204 height 29
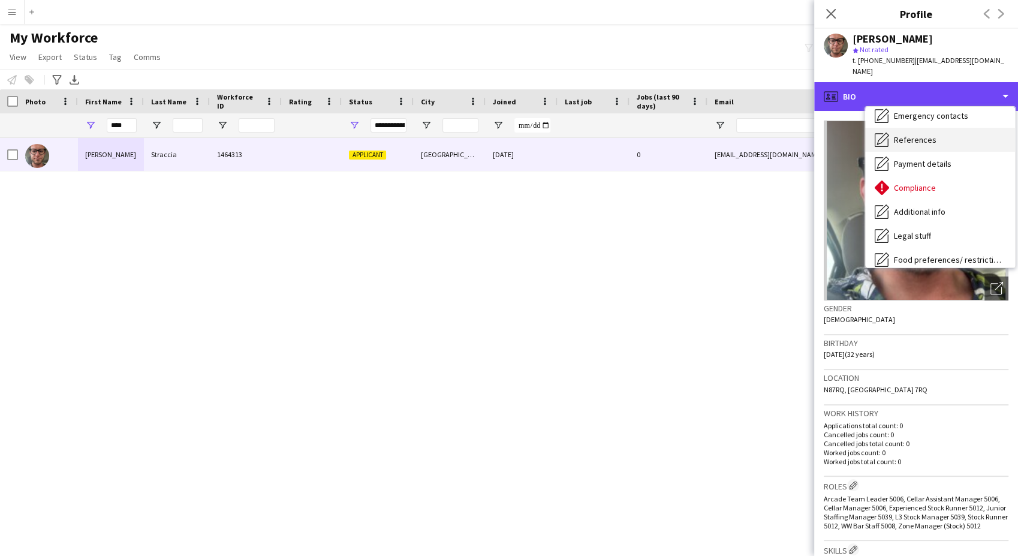
scroll to position [160, 0]
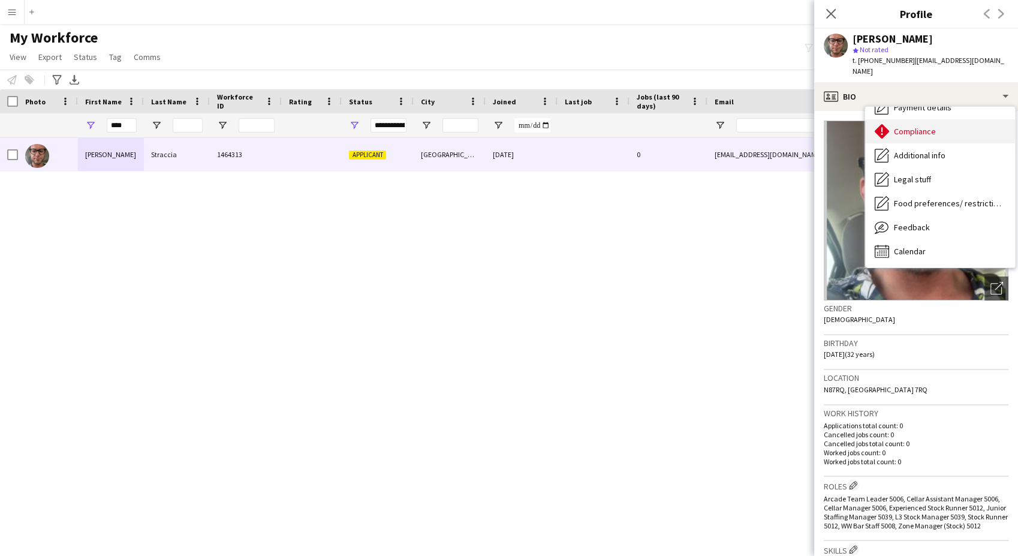
click at [960, 122] on div "Compliance Compliance" at bounding box center [940, 131] width 150 height 24
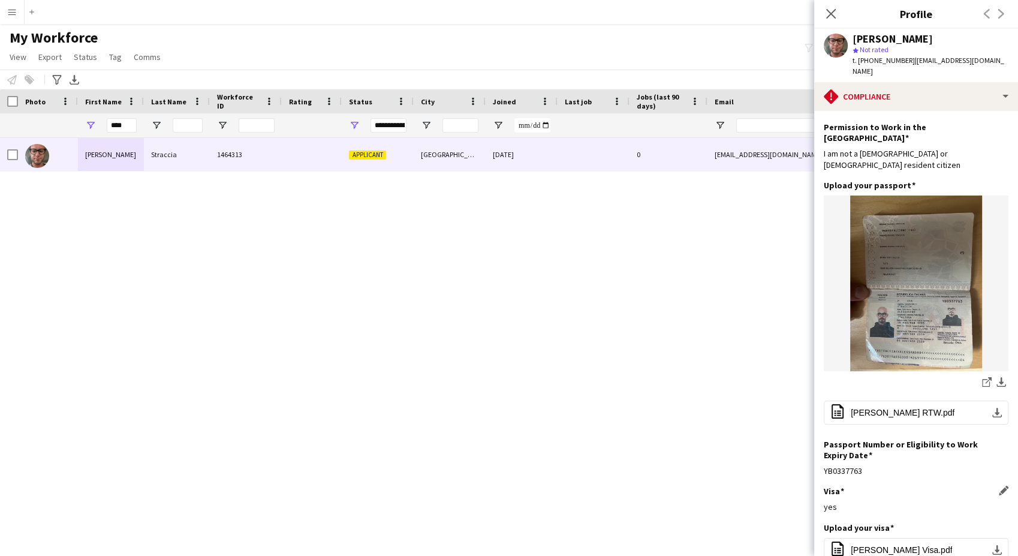
scroll to position [133, 0]
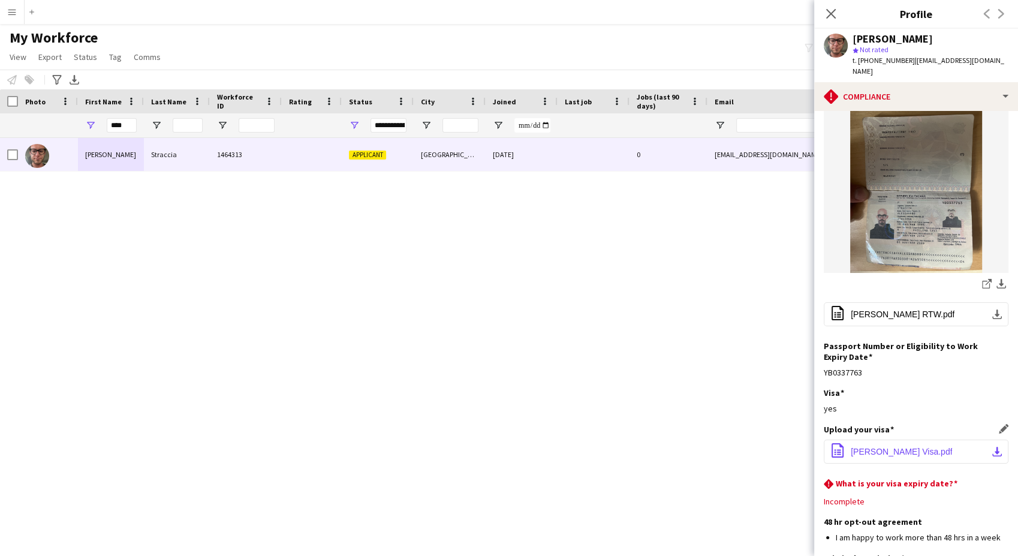
click at [931, 440] on button "office-file-sheet [PERSON_NAME] Visa.pdf download-bottom" at bounding box center [916, 452] width 185 height 24
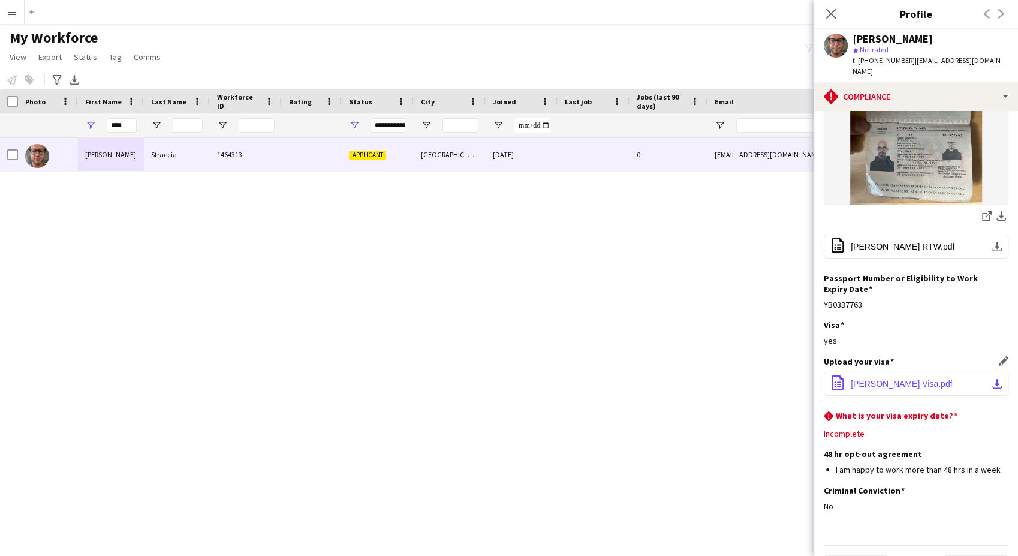
click at [916, 372] on button "office-file-sheet [PERSON_NAME] Visa.pdf download-bottom" at bounding box center [916, 384] width 185 height 24
click at [999, 410] on app-icon "Edit this field" at bounding box center [1004, 415] width 10 height 10
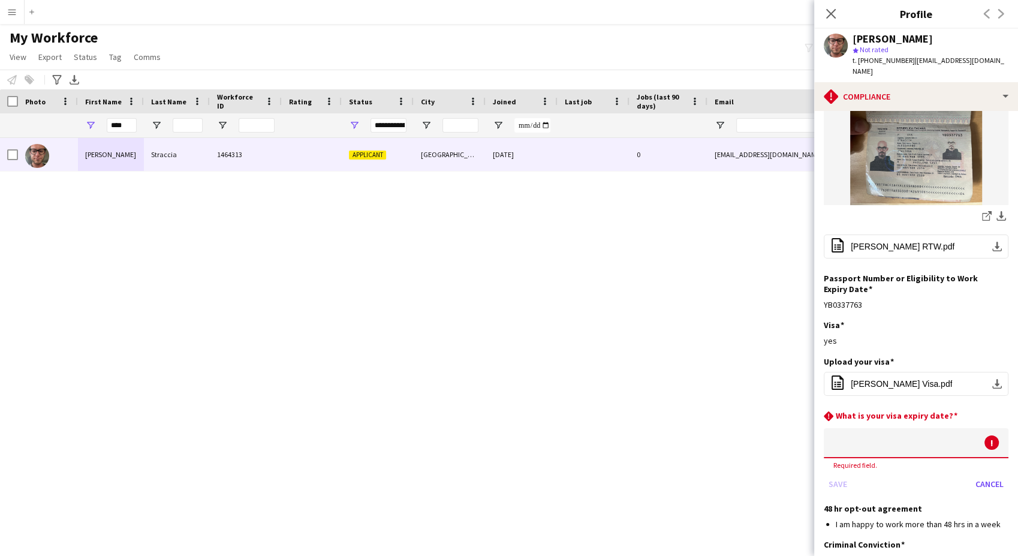
click at [883, 428] on app-form-group "! Required field." at bounding box center [916, 448] width 185 height 41
click at [868, 409] on body "Menu Boards Boards Boards All jobs Status Workforce Workforce My Workforce Recr…" at bounding box center [509, 278] width 1018 height 556
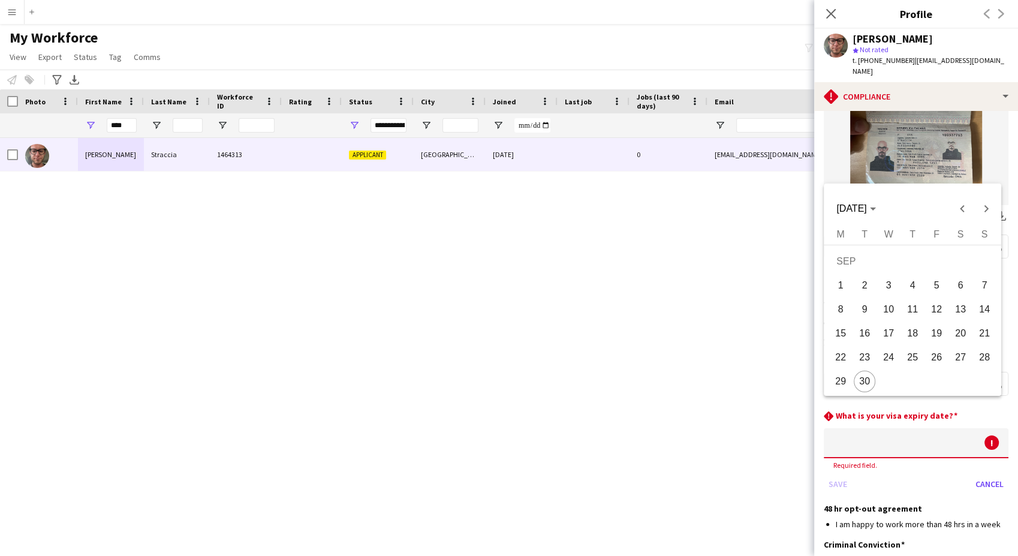
drag, startPoint x: 859, startPoint y: 381, endPoint x: 863, endPoint y: 396, distance: 15.6
click at [856, 381] on span "30" at bounding box center [865, 382] width 22 height 22
type input "**********"
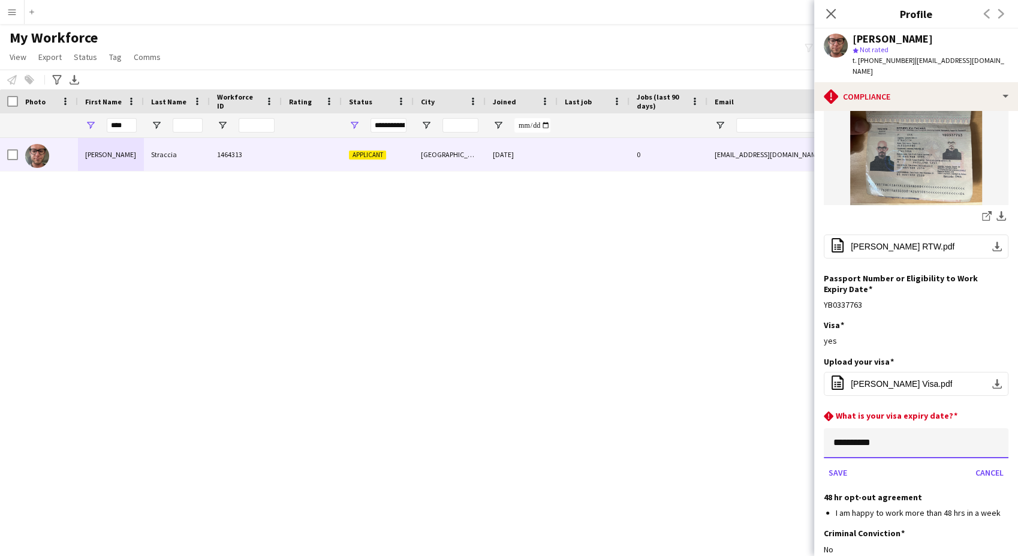
drag, startPoint x: 874, startPoint y: 405, endPoint x: 884, endPoint y: 407, distance: 10.5
click at [884, 428] on input "**********" at bounding box center [916, 443] width 185 height 30
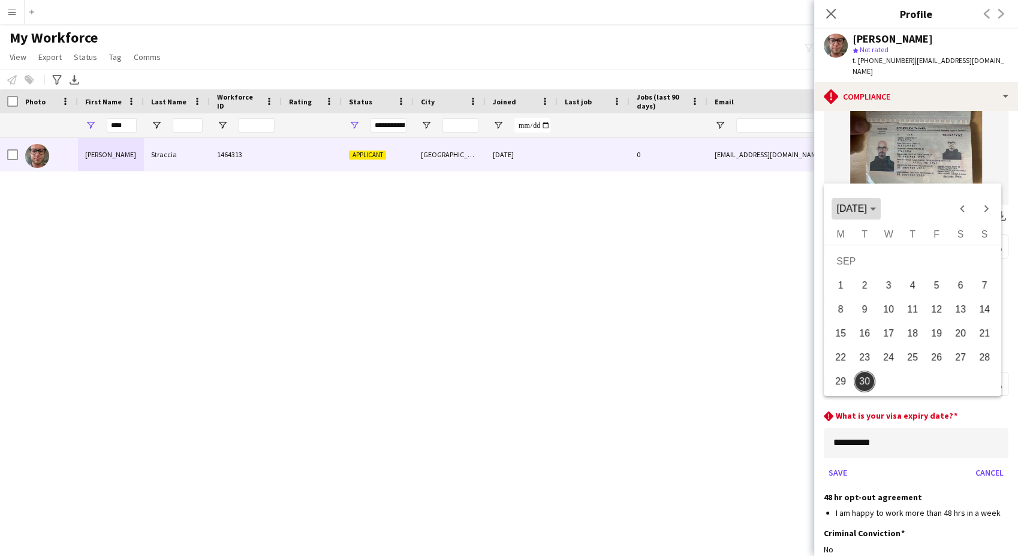
click at [867, 212] on span "[DATE]" at bounding box center [852, 208] width 30 height 10
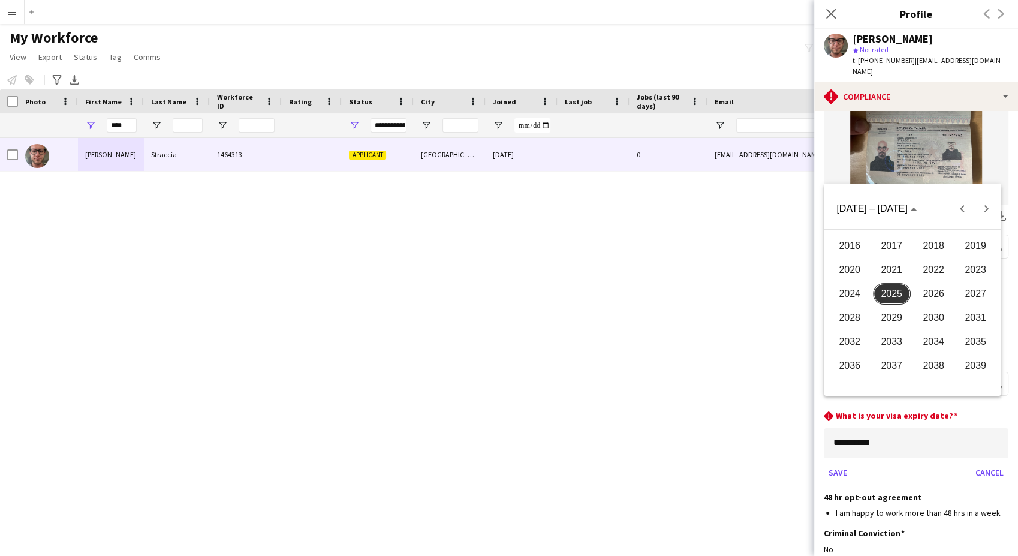
click at [924, 309] on span "2030" at bounding box center [934, 318] width 38 height 22
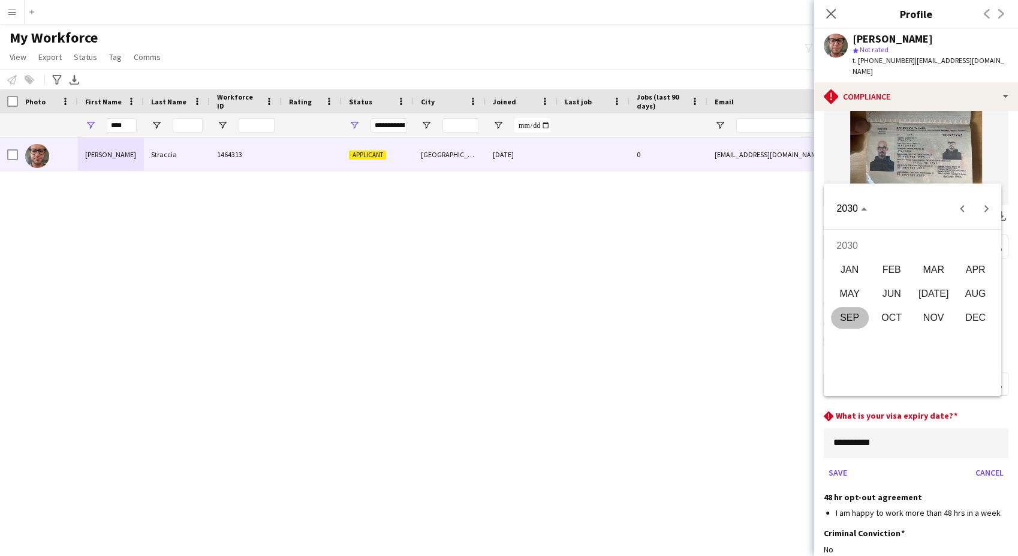
click at [846, 315] on span "SEP" at bounding box center [850, 318] width 38 height 22
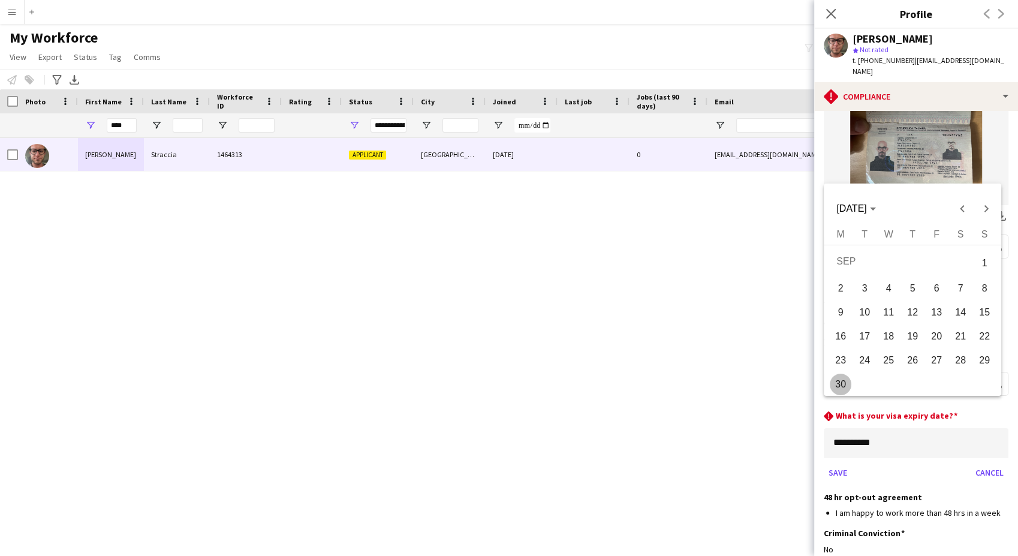
click at [975, 258] on span "1" at bounding box center [985, 263] width 22 height 25
type input "**********"
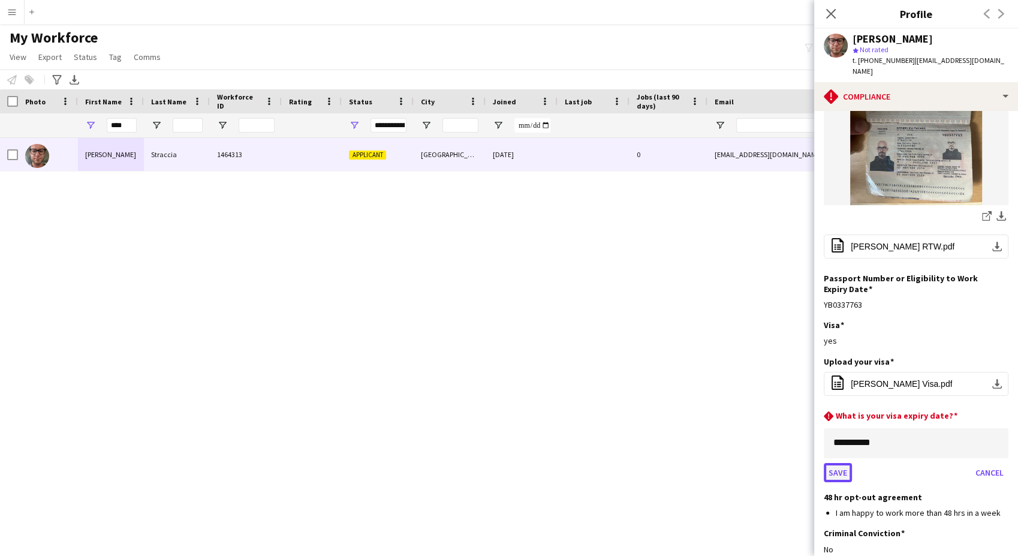
click at [844, 463] on button "Save" at bounding box center [838, 472] width 28 height 19
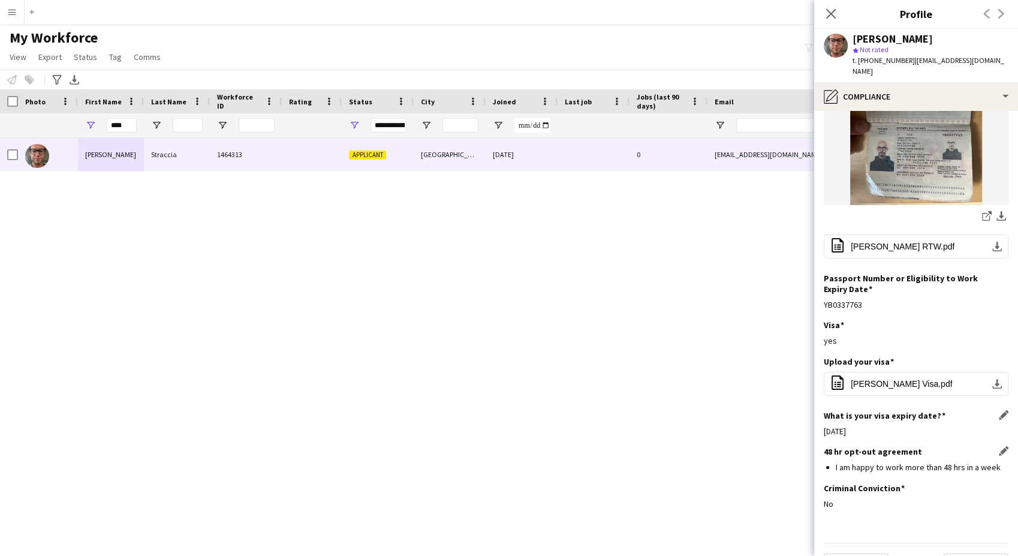
scroll to position [198, 0]
